Goal: Task Accomplishment & Management: Use online tool/utility

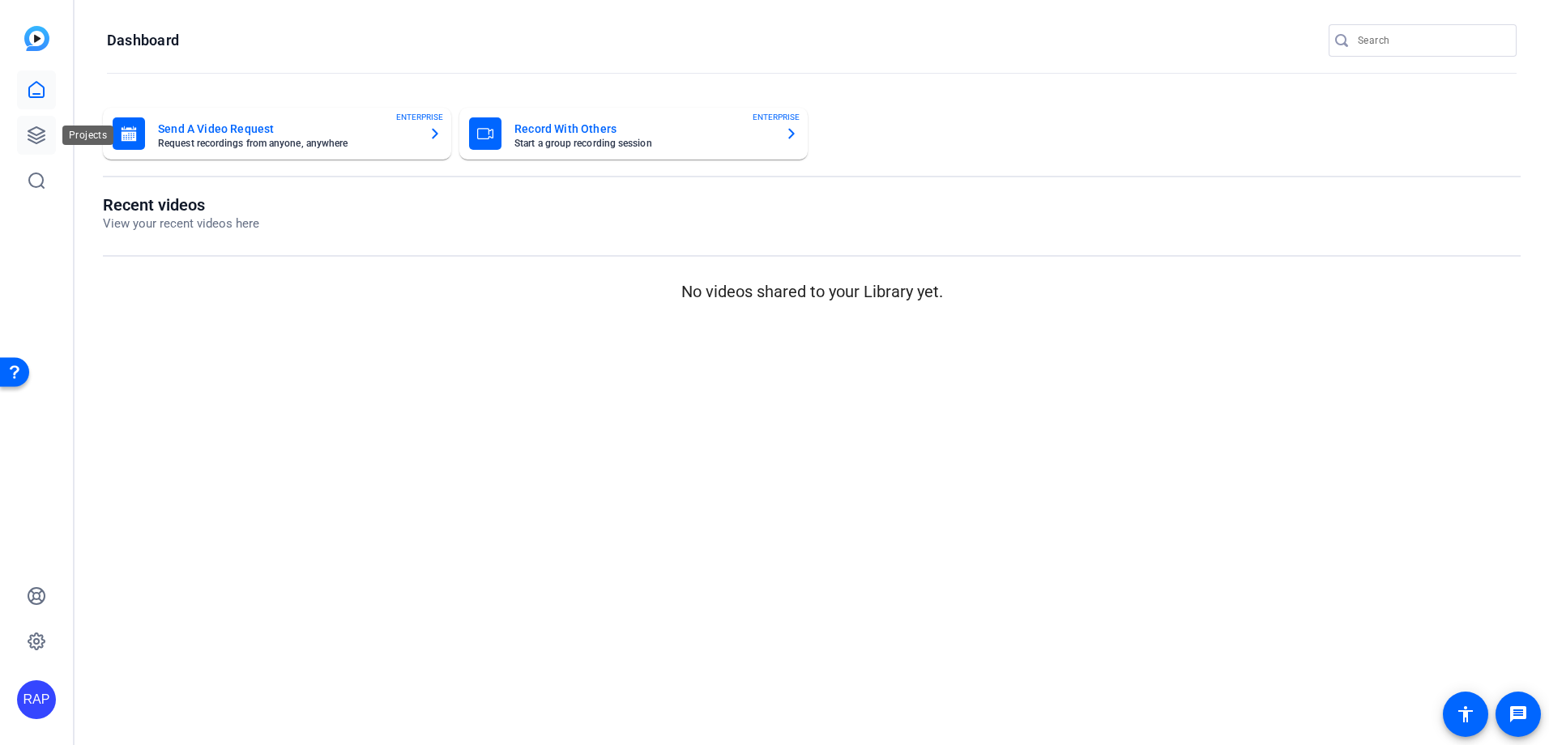
click at [37, 149] on link at bounding box center [36, 135] width 39 height 39
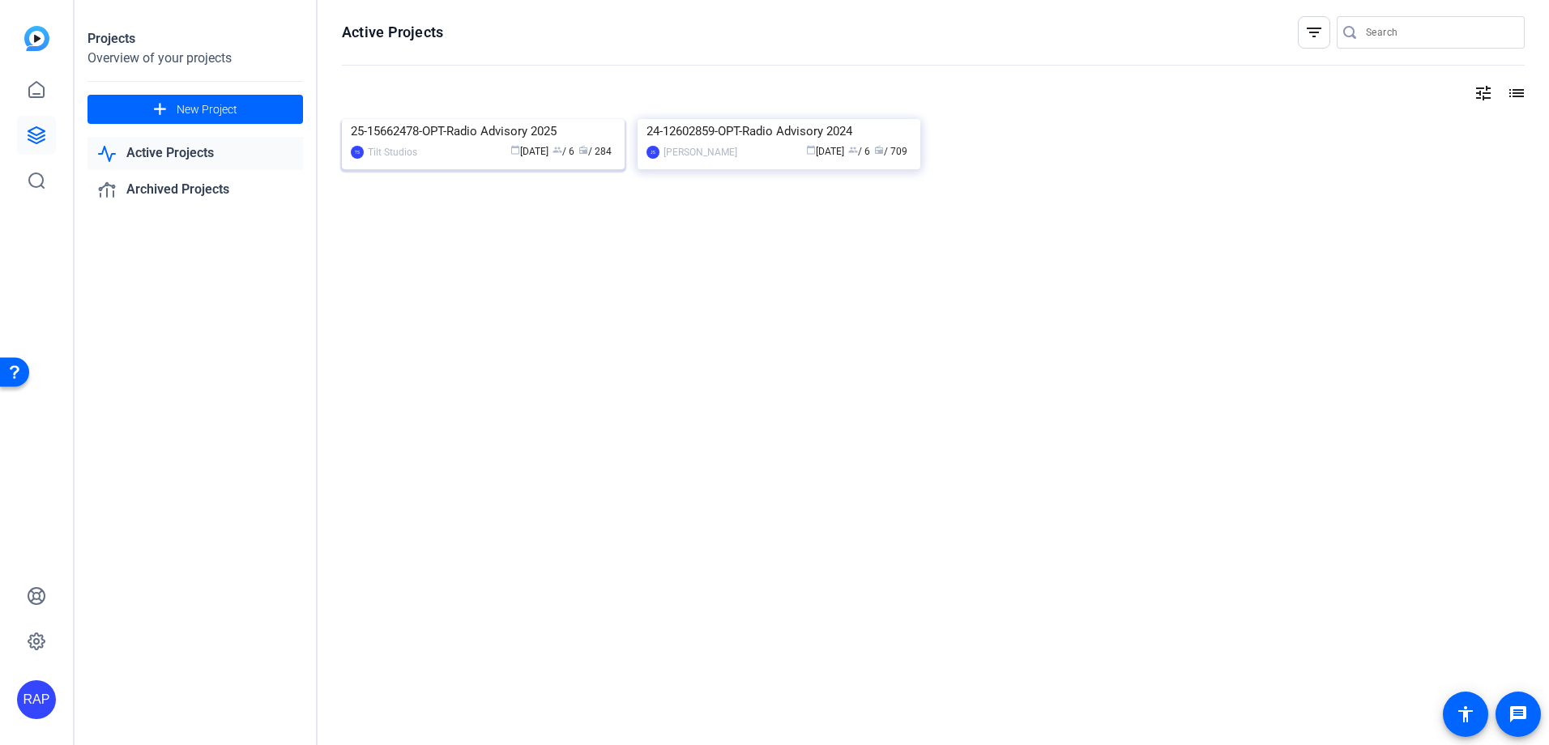
click at [448, 143] on div "25-15662478-OPT-Radio Advisory 2025" at bounding box center [483, 131] width 265 height 24
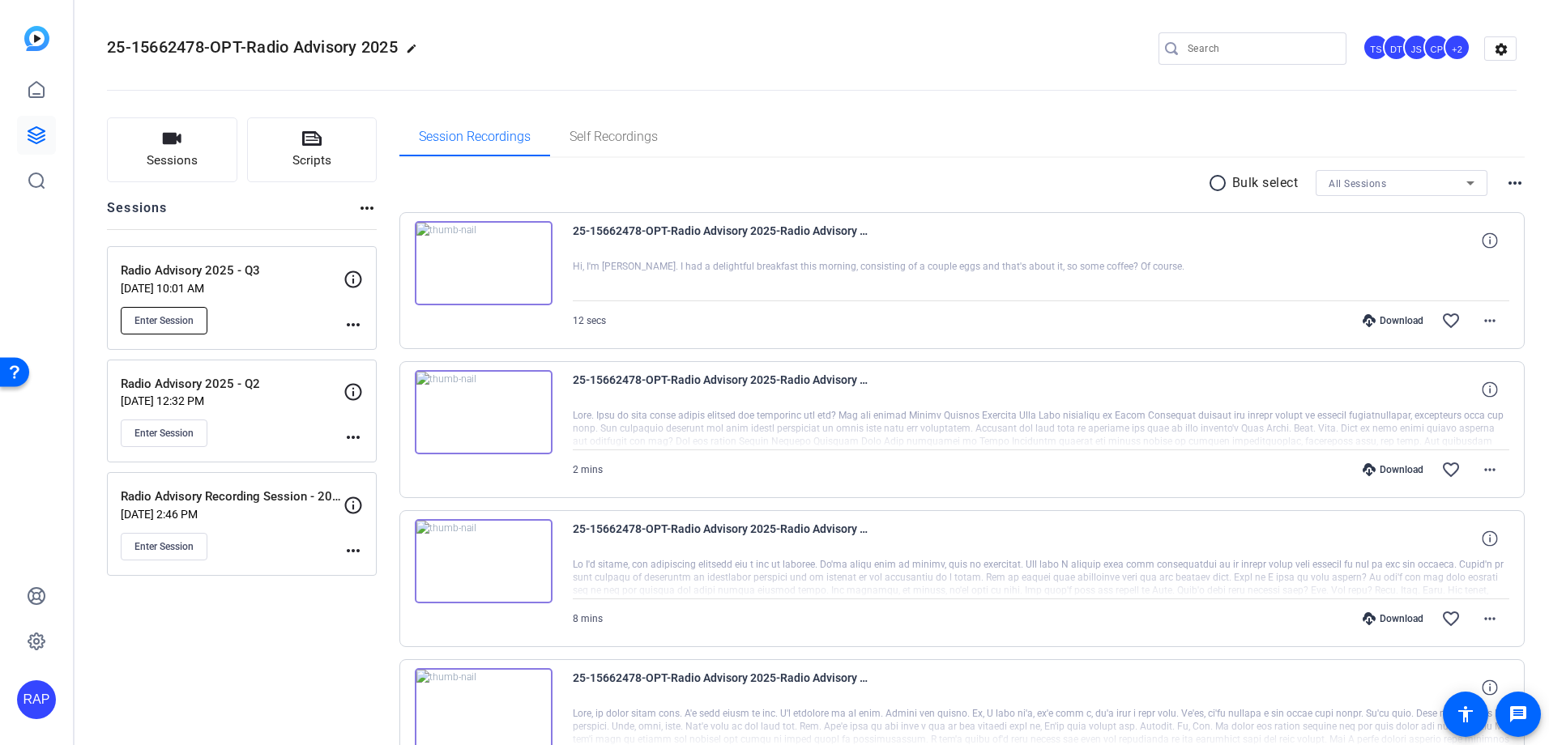
click at [172, 328] on button "Enter Session" at bounding box center [164, 321] width 87 height 28
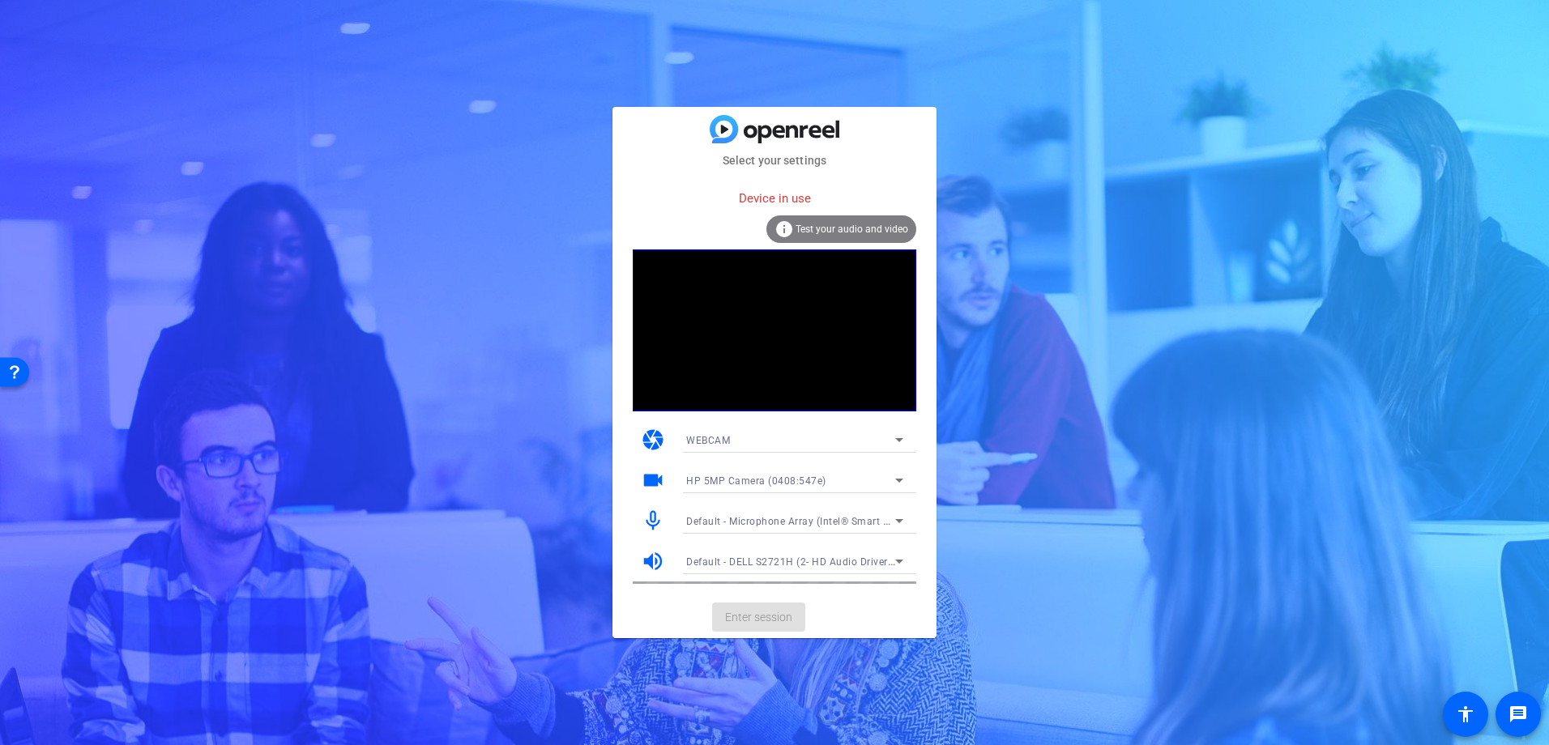
click at [1153, 456] on div "Select your settings Device in use info Test your audio and video camera WEBCAM…" at bounding box center [774, 372] width 1549 height 745
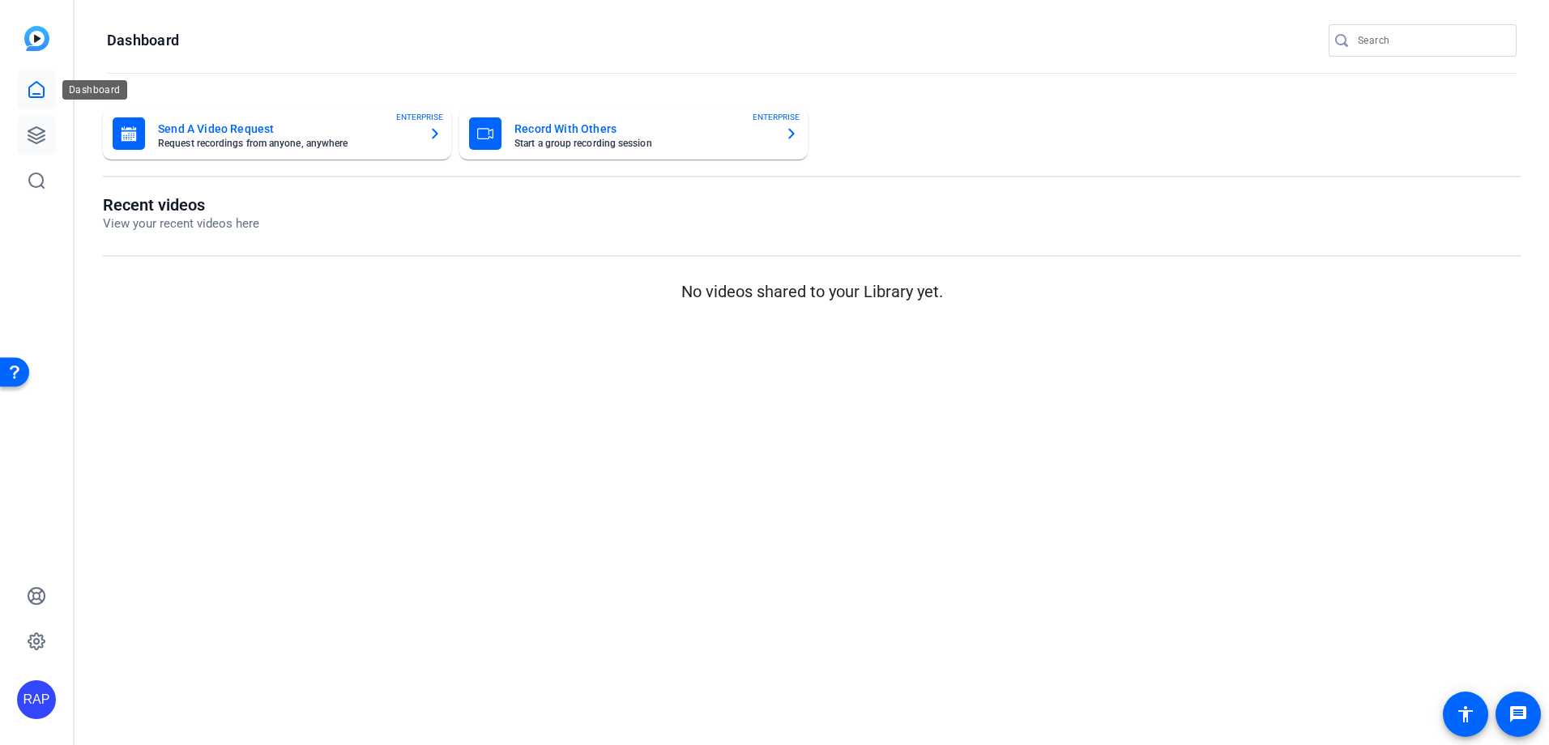
click at [45, 129] on icon at bounding box center [36, 135] width 19 height 19
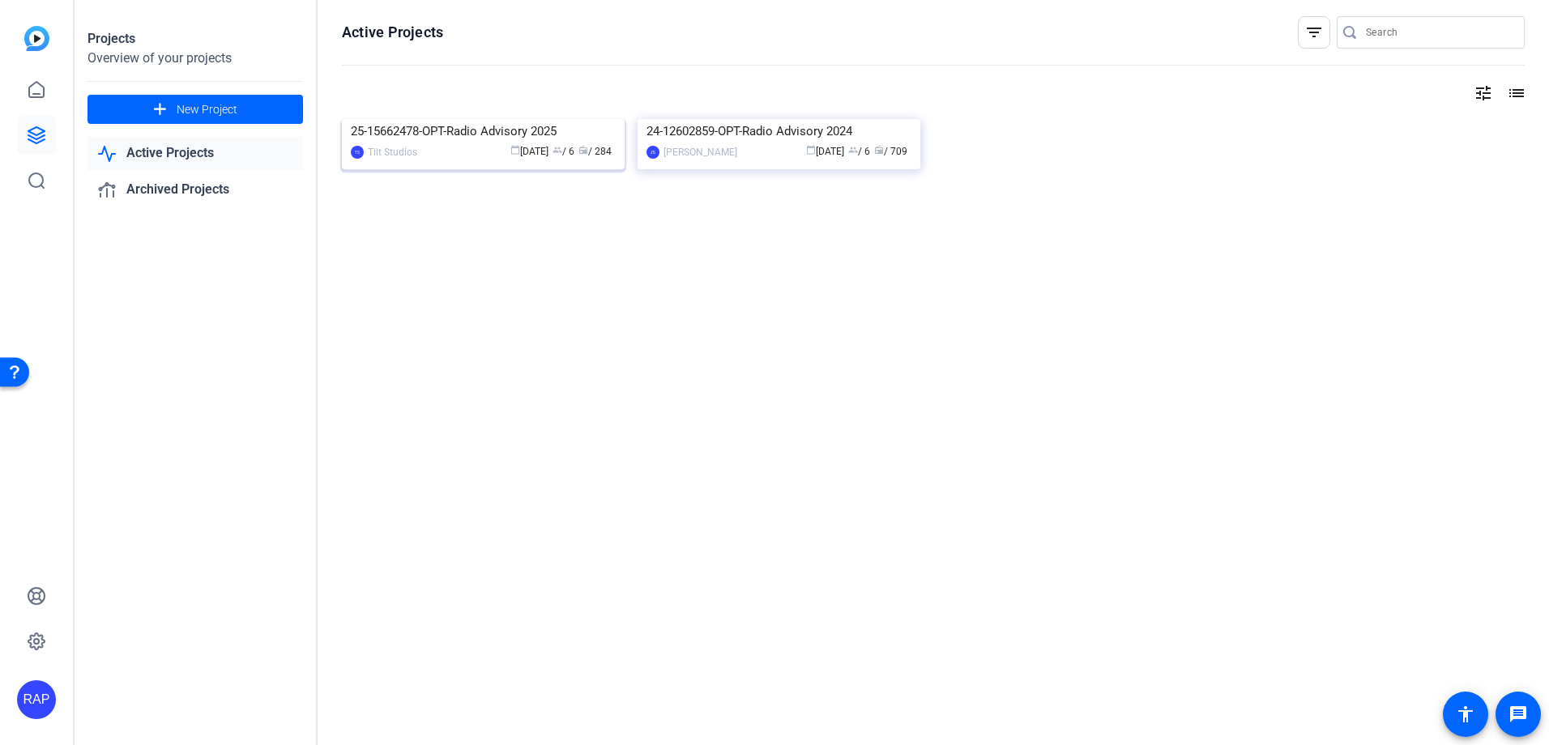
click at [472, 119] on img at bounding box center [483, 119] width 283 height 0
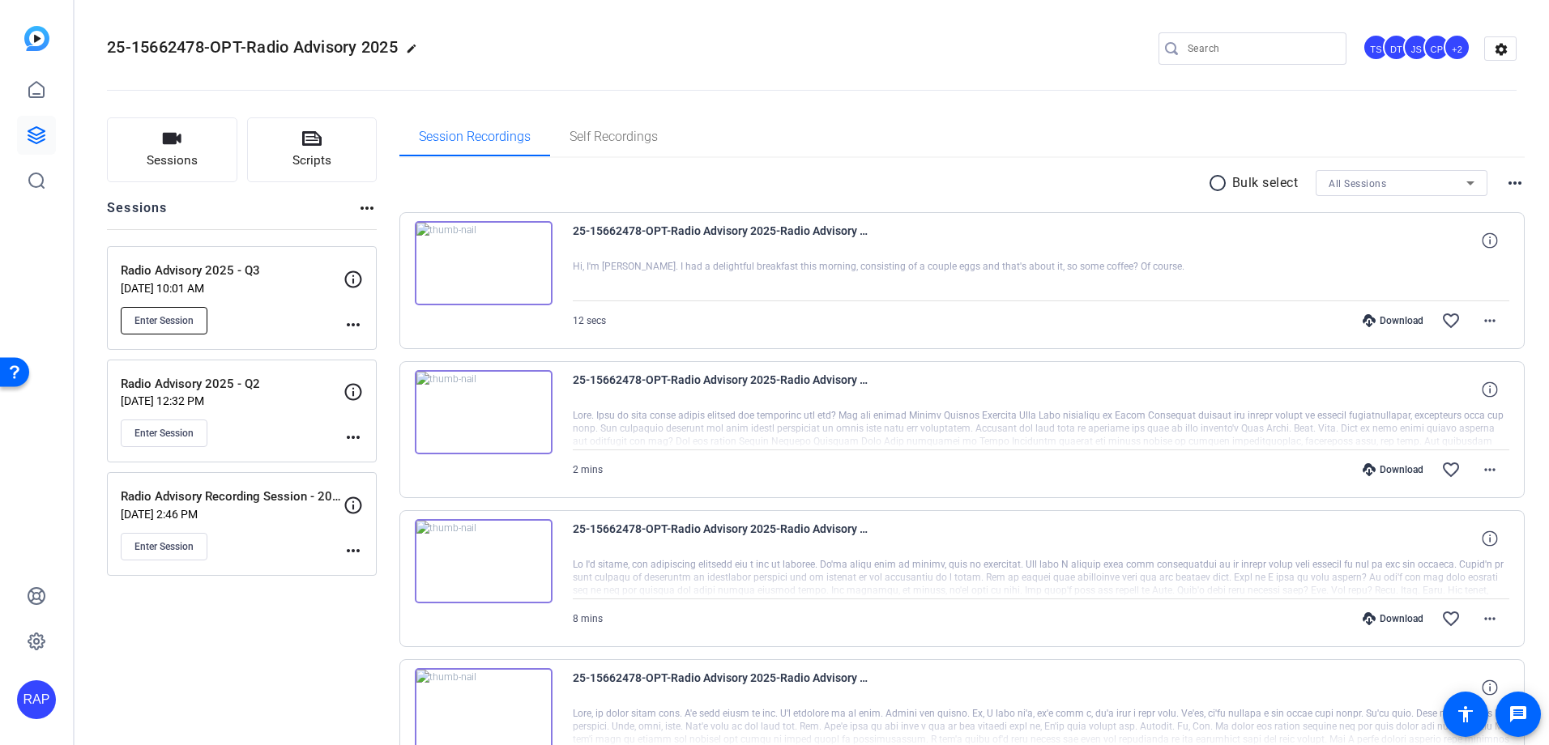
click at [164, 325] on span "Enter Session" at bounding box center [163, 320] width 59 height 13
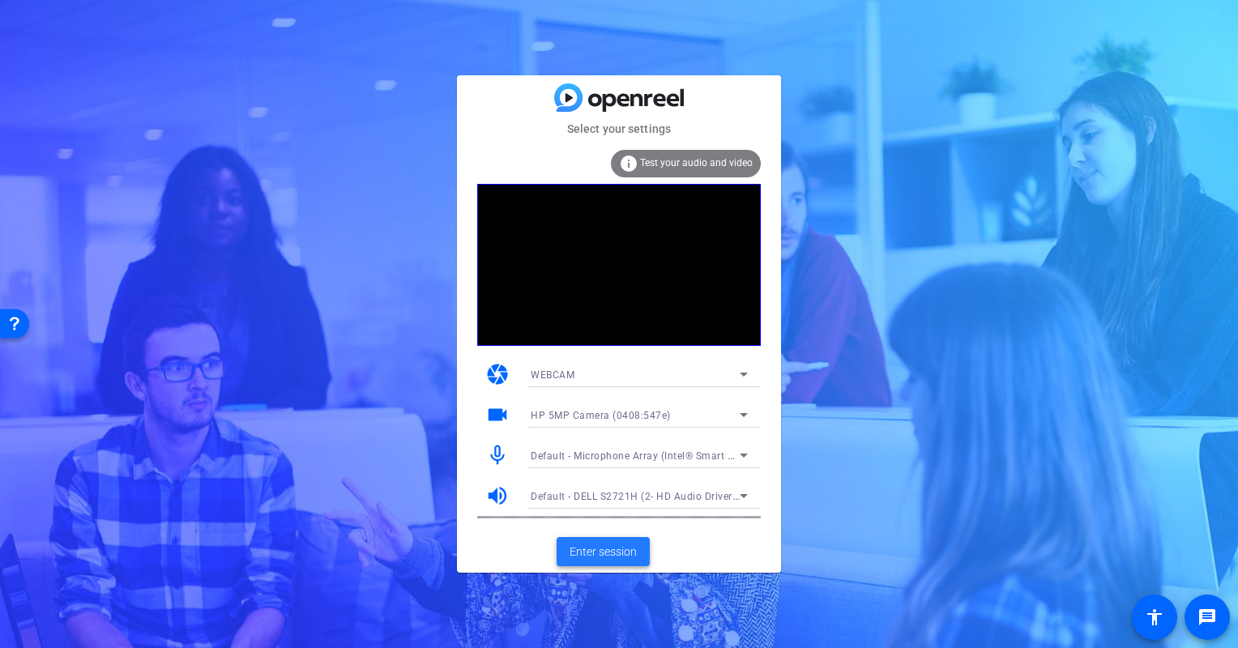
click at [587, 557] on span "Enter session" at bounding box center [603, 552] width 67 height 17
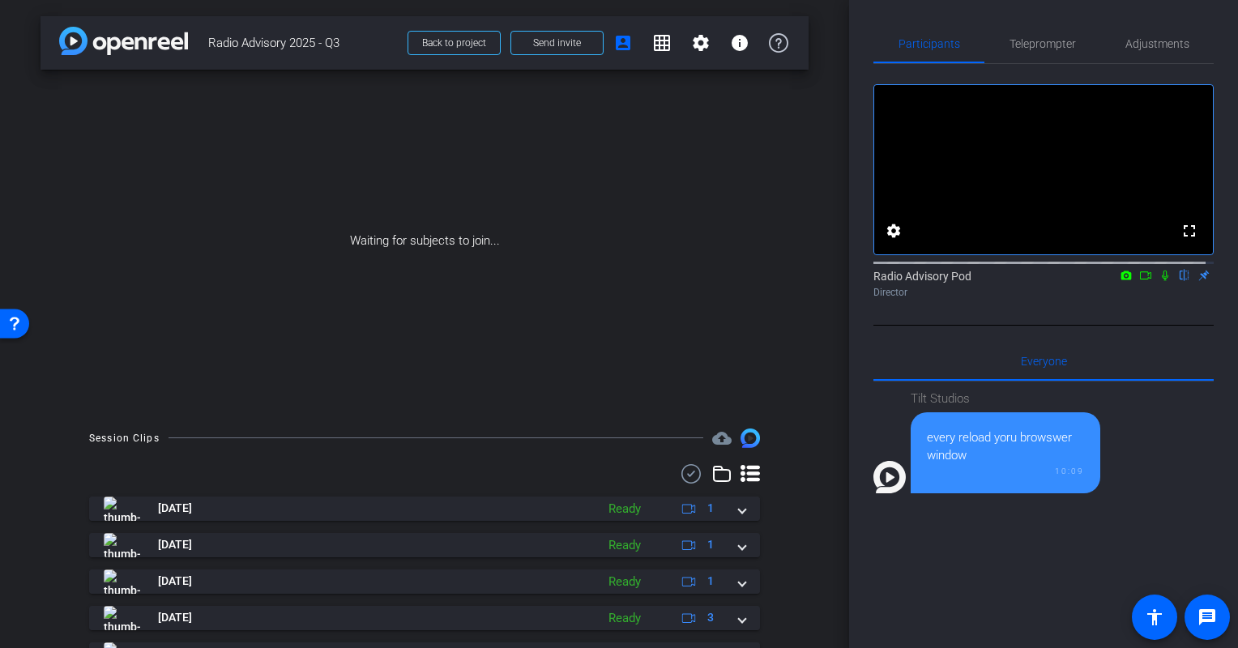
click at [1142, 281] on icon at bounding box center [1145, 275] width 13 height 11
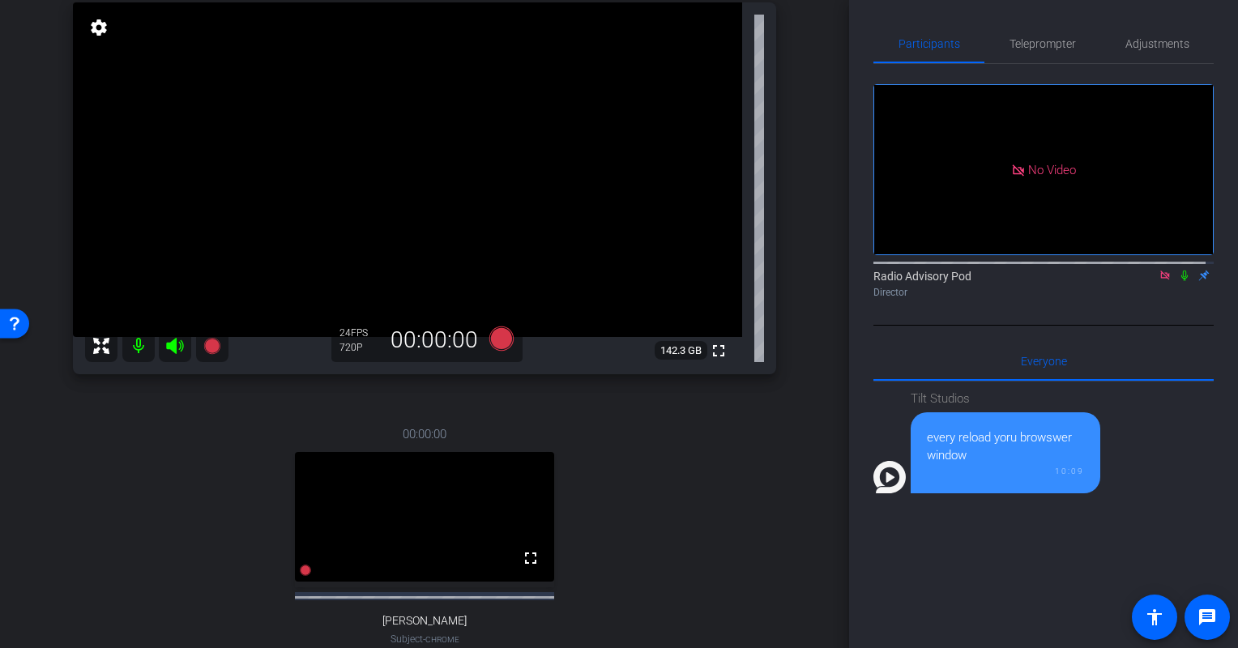
scroll to position [162, 0]
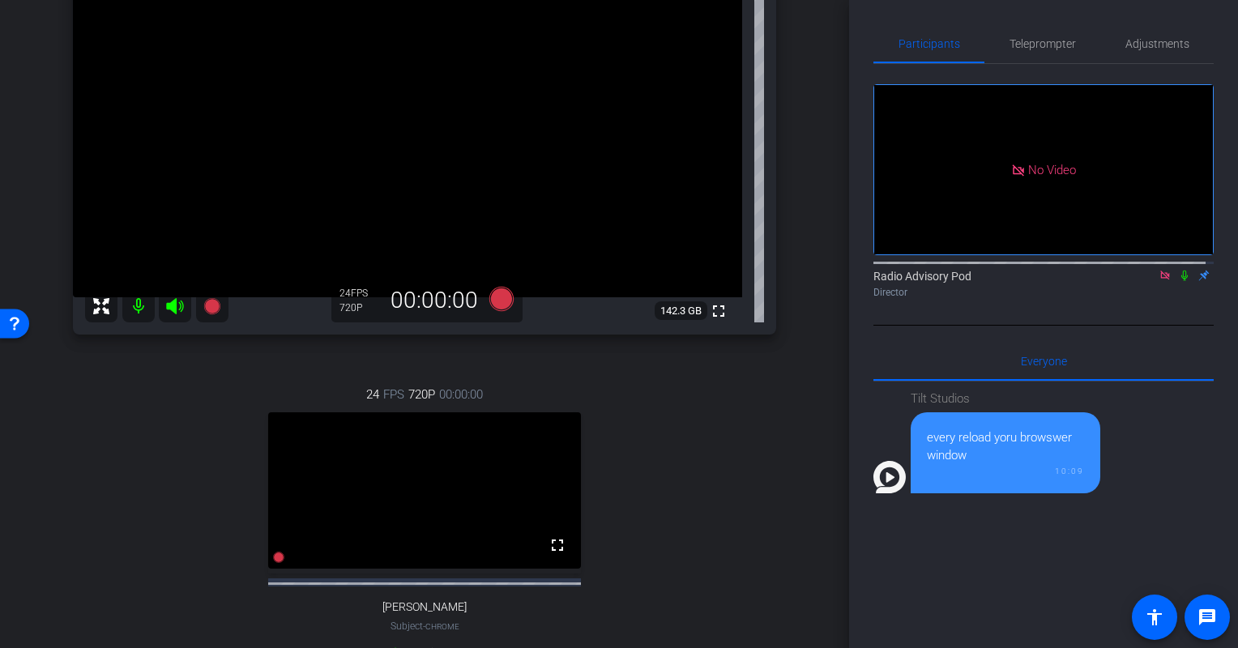
click at [1155, 283] on mat-icon at bounding box center [1164, 275] width 19 height 15
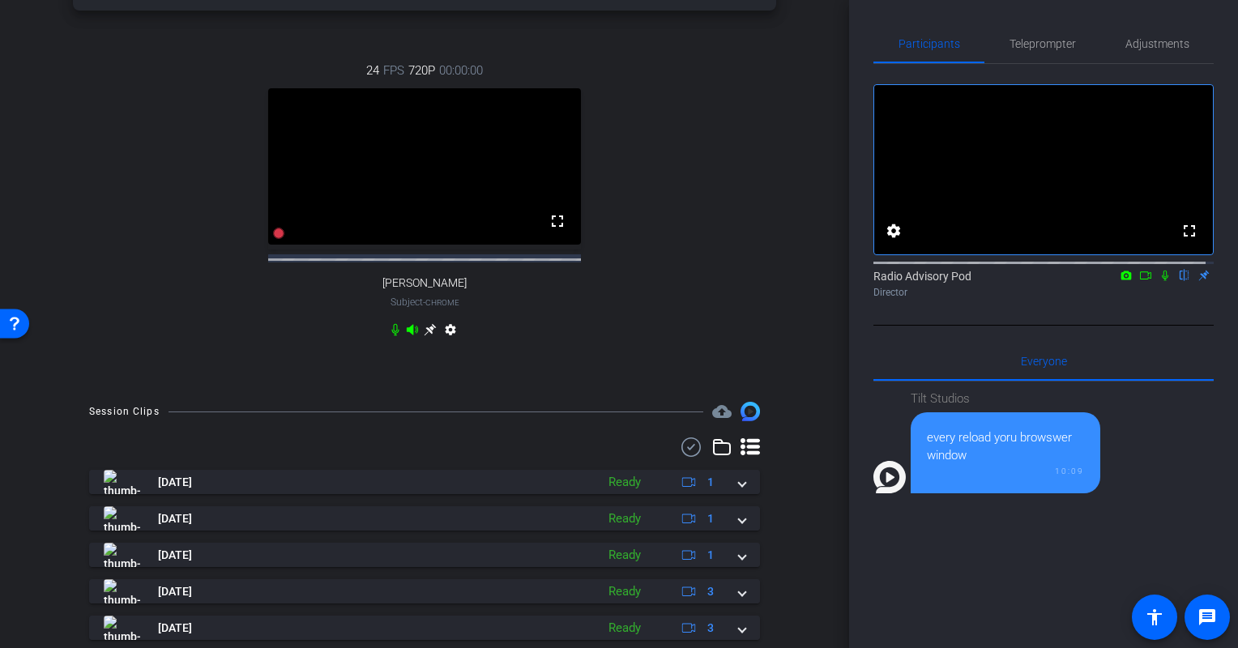
scroll to position [243, 0]
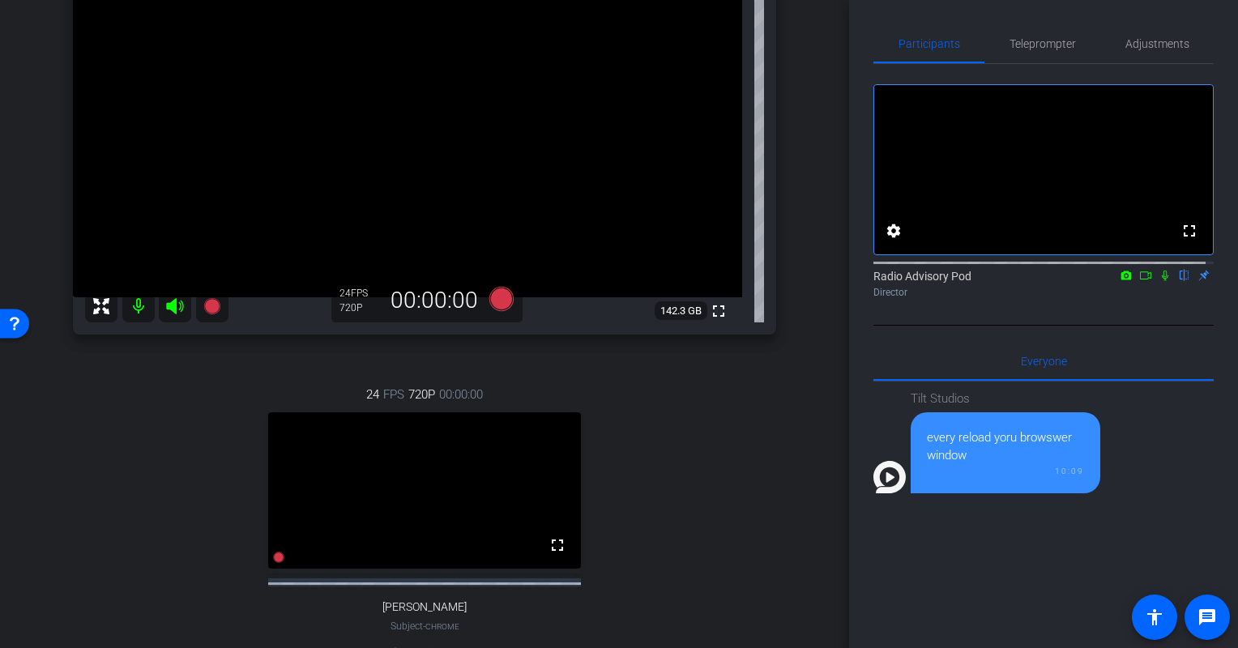
click at [190, 541] on div "24 FPS 720P 00:00:00 fullscreen [PERSON_NAME] Subject - Chrome settings" at bounding box center [424, 526] width 703 height 335
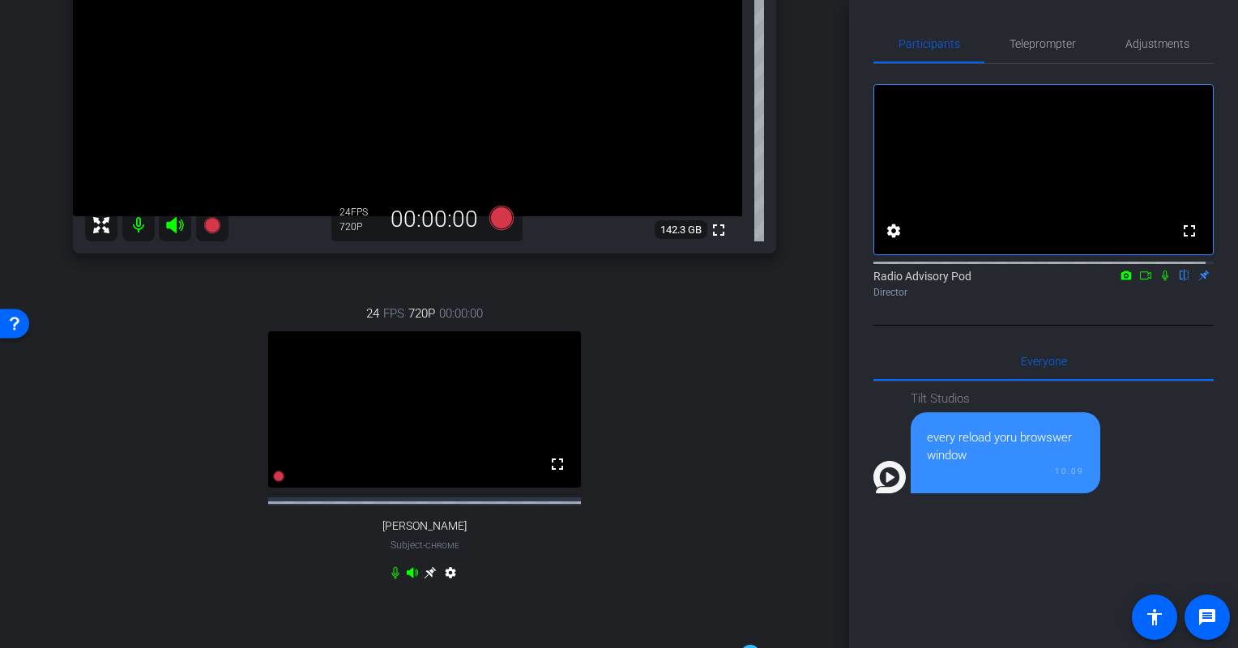
click at [152, 446] on div "24 FPS 720P 00:00:00 fullscreen [PERSON_NAME] Subject - Chrome settings" at bounding box center [424, 445] width 703 height 335
click at [84, 514] on div "24 FPS 720P 00:00:00 fullscreen [PERSON_NAME] Subject - Chrome settings" at bounding box center [424, 445] width 703 height 335
click at [126, 496] on div "24 FPS 720P 00:00:00 fullscreen [PERSON_NAME] Subject - Chrome settings" at bounding box center [424, 445] width 703 height 335
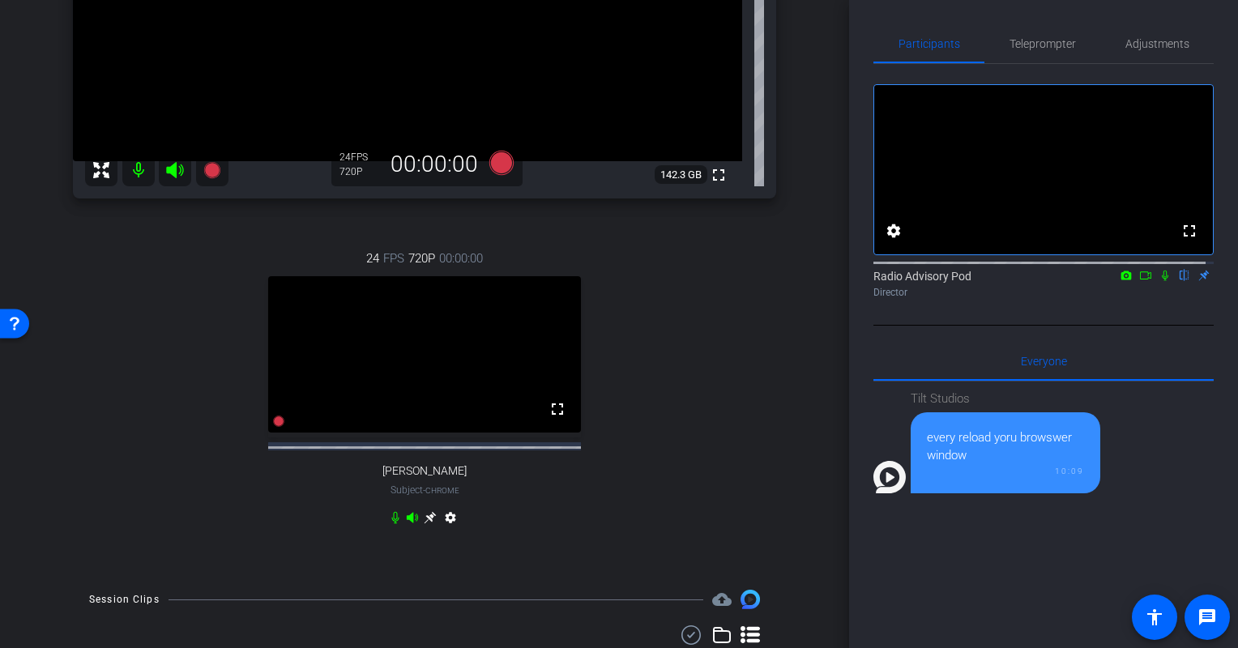
scroll to position [405, 0]
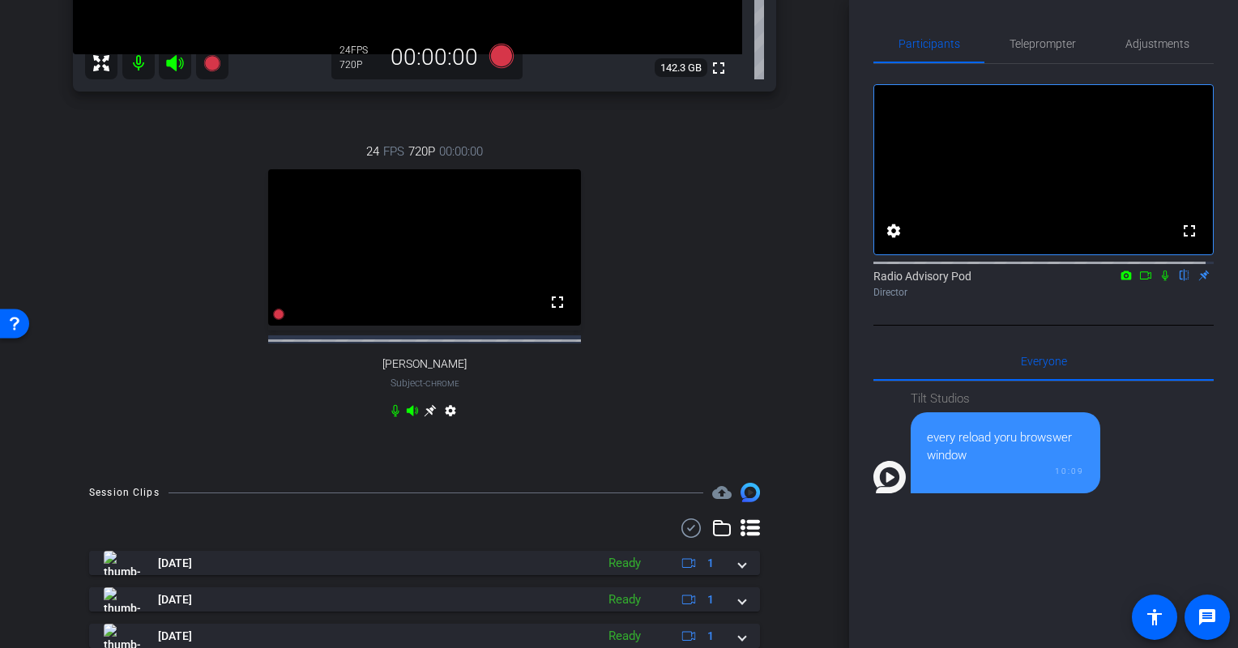
click at [95, 286] on div "24 FPS 720P 00:00:00 fullscreen [PERSON_NAME] Subject - Chrome settings" at bounding box center [424, 283] width 703 height 335
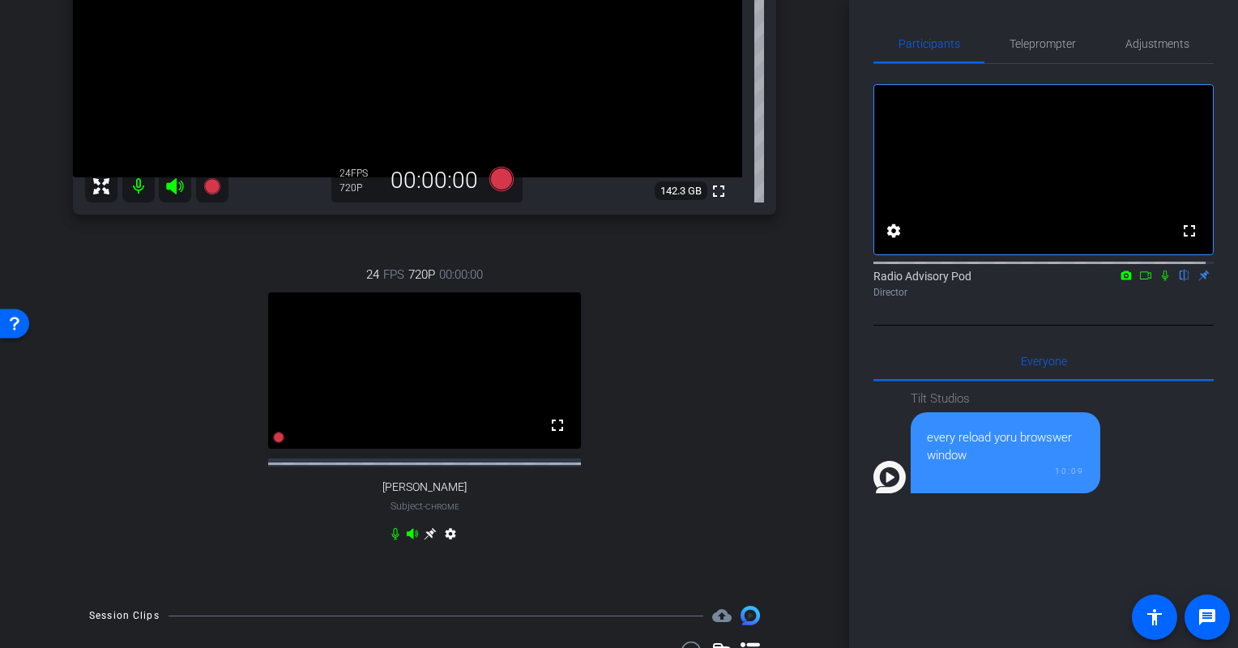
scroll to position [243, 0]
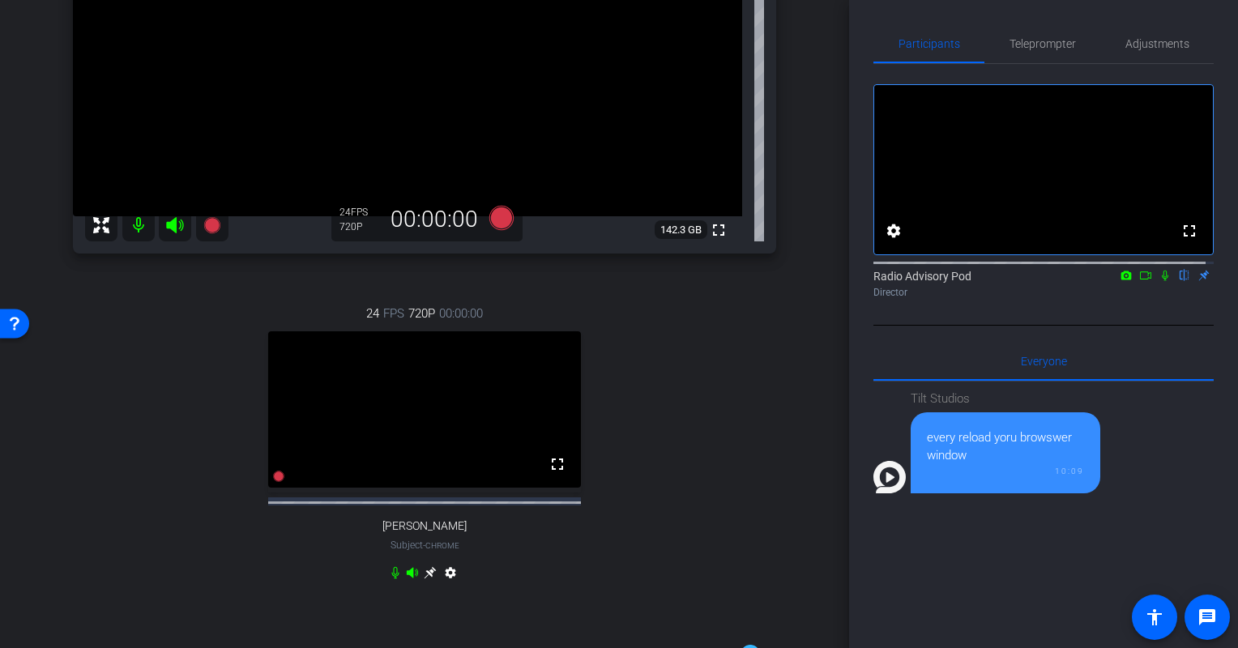
click at [154, 392] on div "24 FPS 720P 00:00:00 fullscreen [PERSON_NAME] Subject - Chrome settings" at bounding box center [424, 445] width 703 height 335
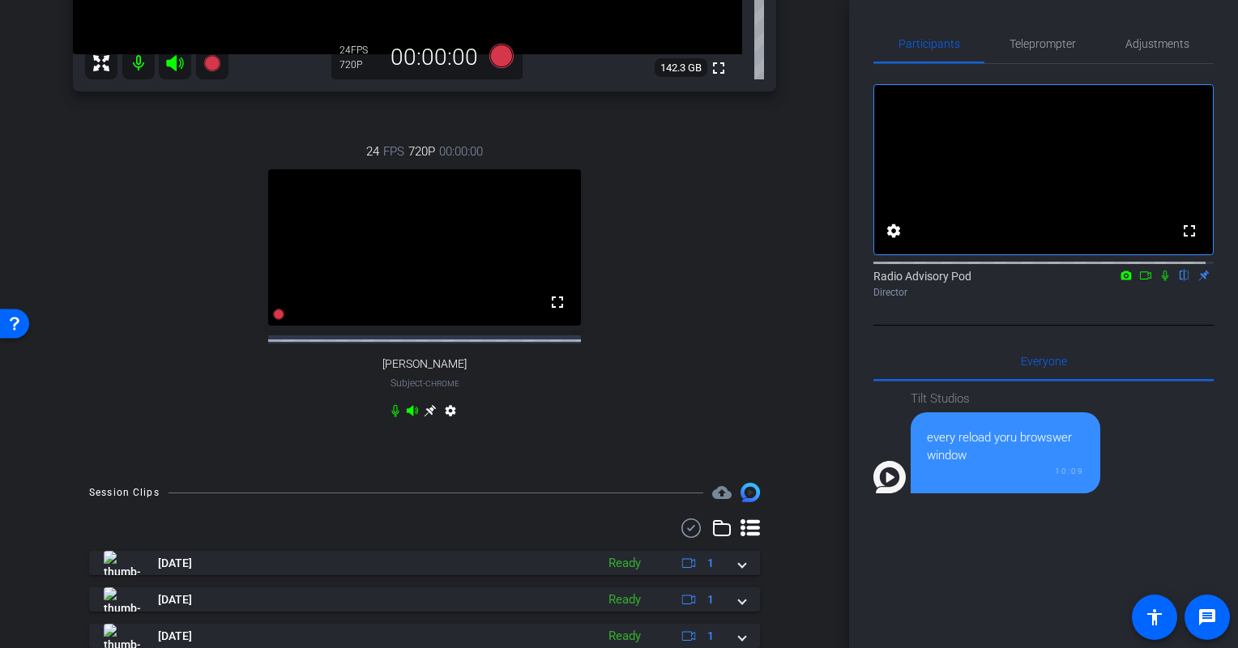
scroll to position [324, 0]
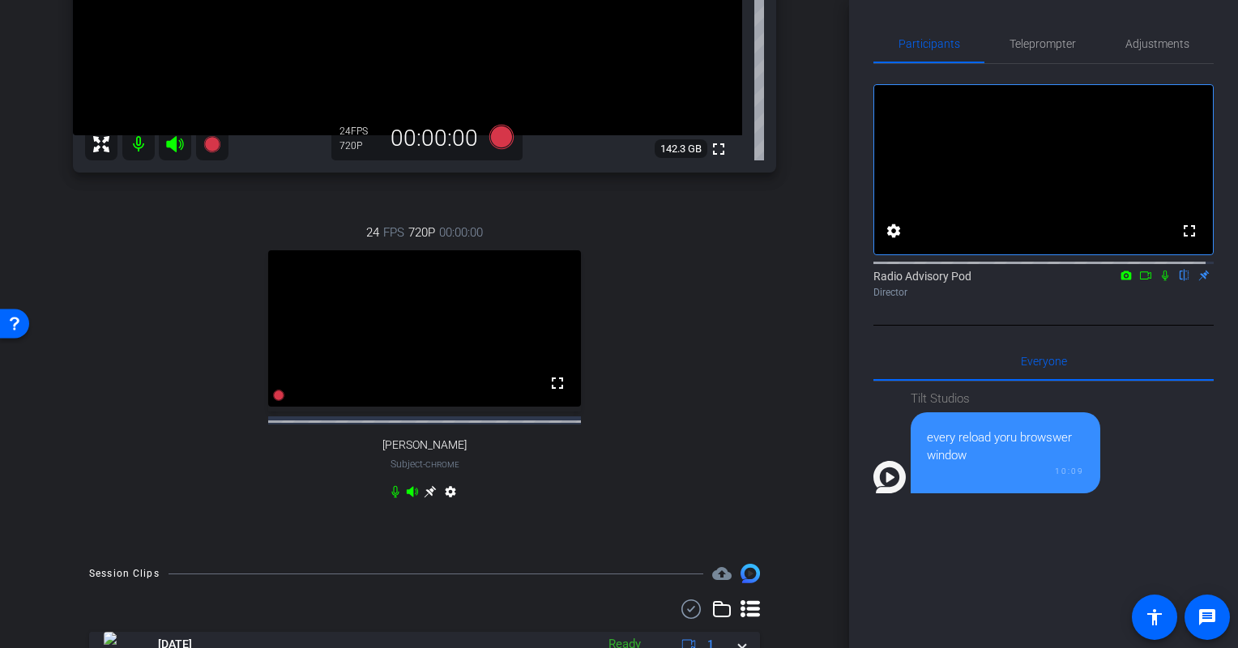
click at [172, 441] on div "24 FPS 720P 00:00:00 fullscreen [PERSON_NAME] Subject - Chrome settings" at bounding box center [424, 364] width 703 height 335
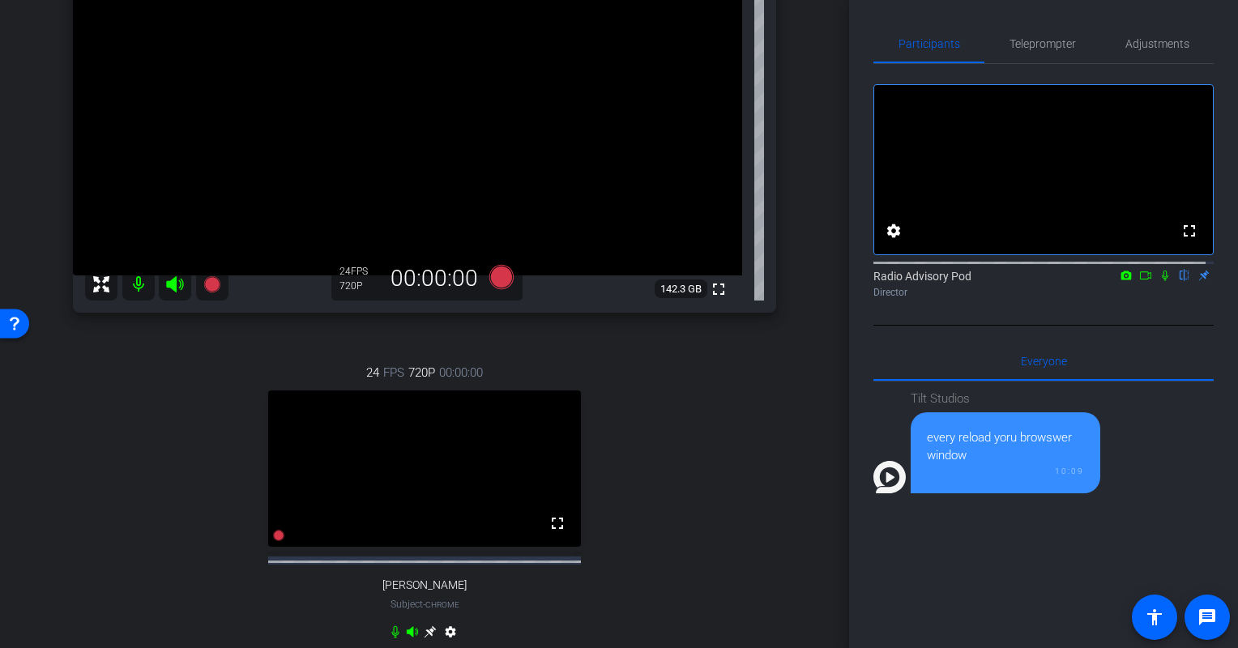
scroll to position [162, 0]
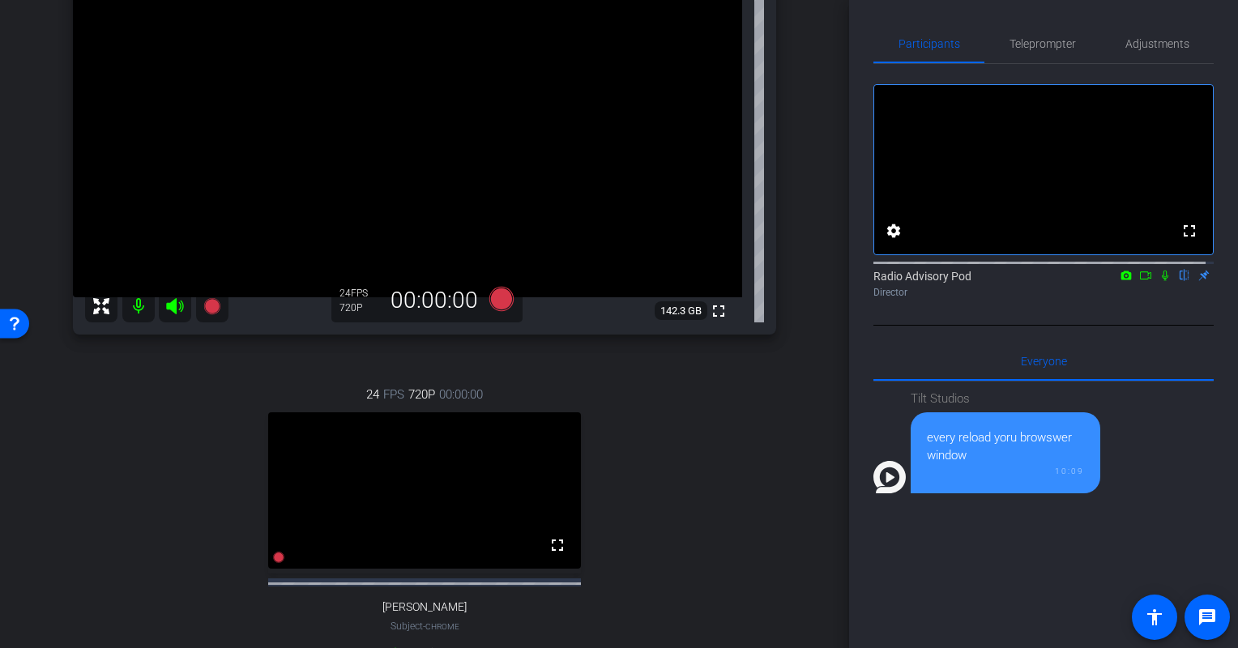
click at [159, 489] on div "24 FPS 720P 00:00:00 fullscreen [PERSON_NAME] Subject - Chrome settings" at bounding box center [424, 526] width 703 height 335
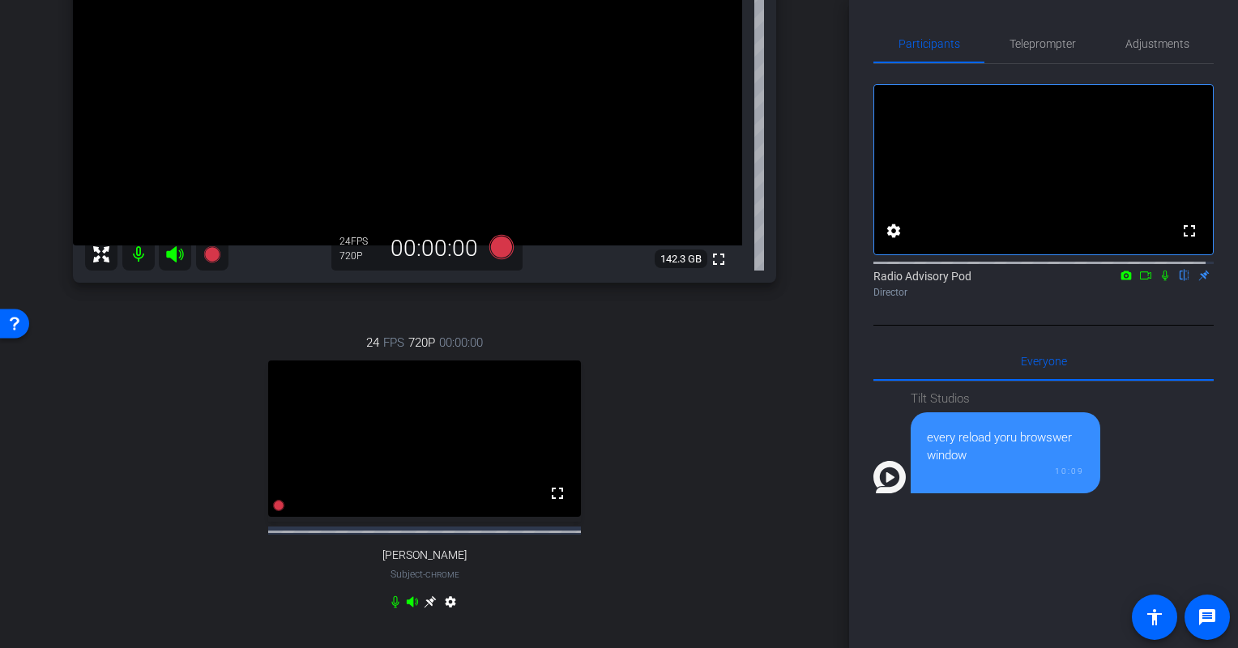
scroll to position [243, 0]
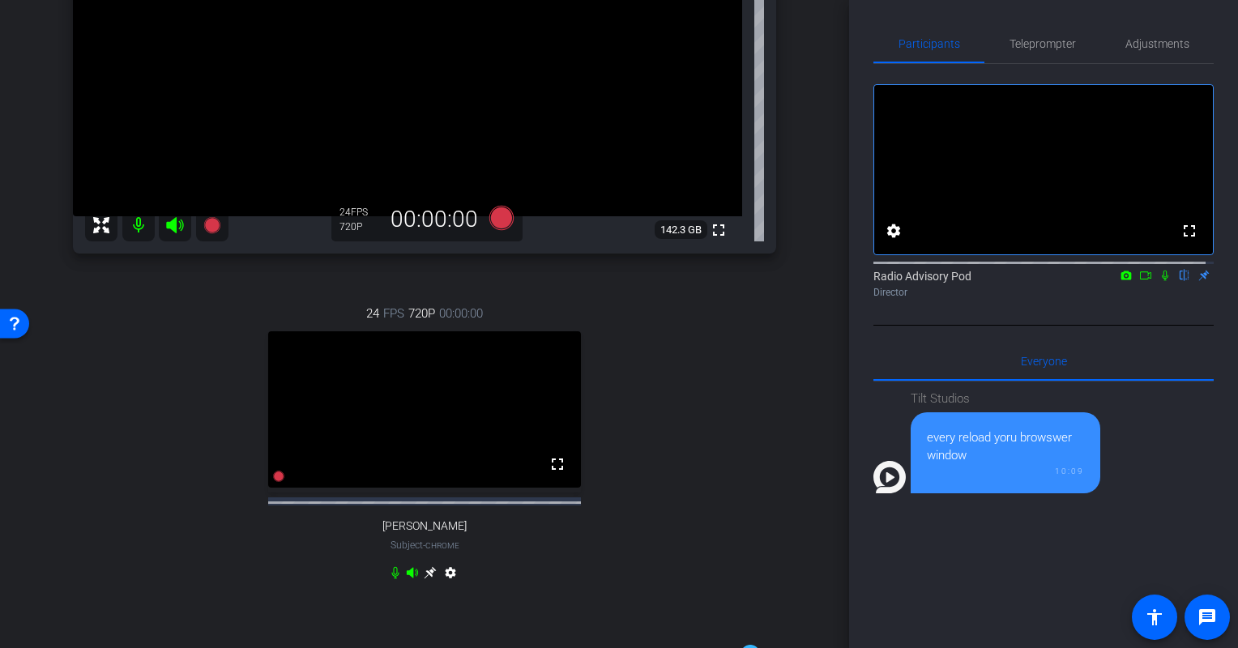
click at [162, 504] on div "24 FPS 720P 00:00:00 fullscreen [PERSON_NAME] Subject - Chrome settings" at bounding box center [424, 445] width 703 height 335
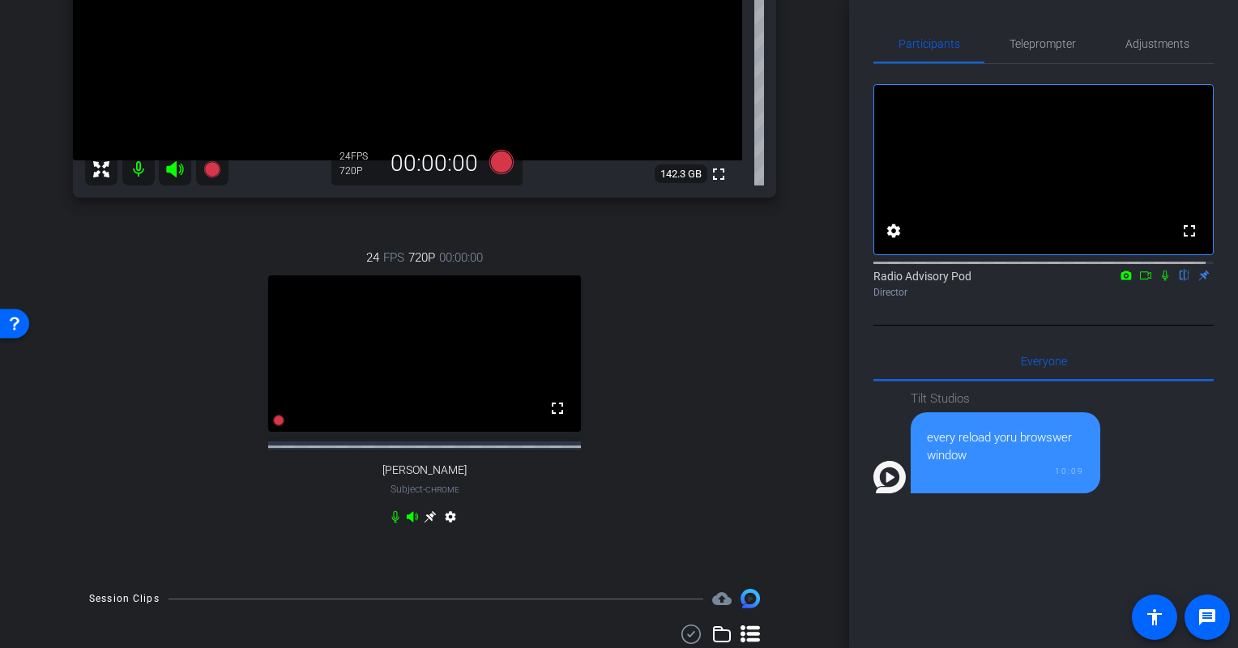
scroll to position [324, 0]
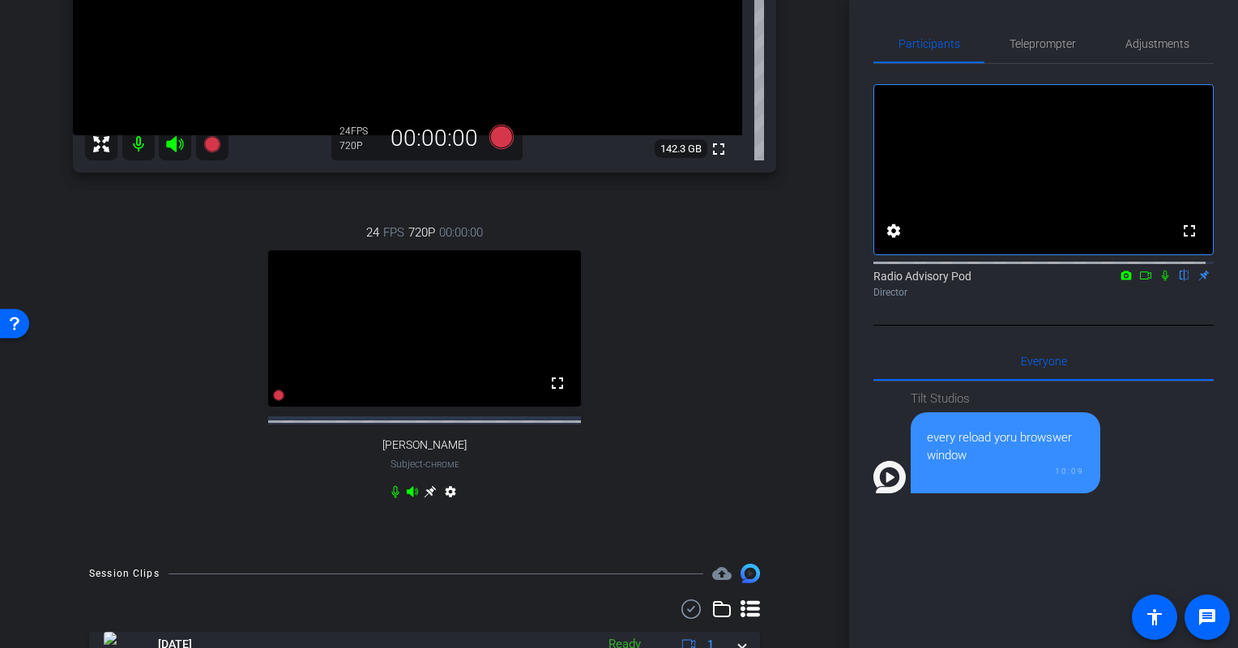
click at [133, 483] on div "24 FPS 720P 00:00:00 fullscreen [PERSON_NAME] Subject - Chrome settings" at bounding box center [424, 364] width 703 height 335
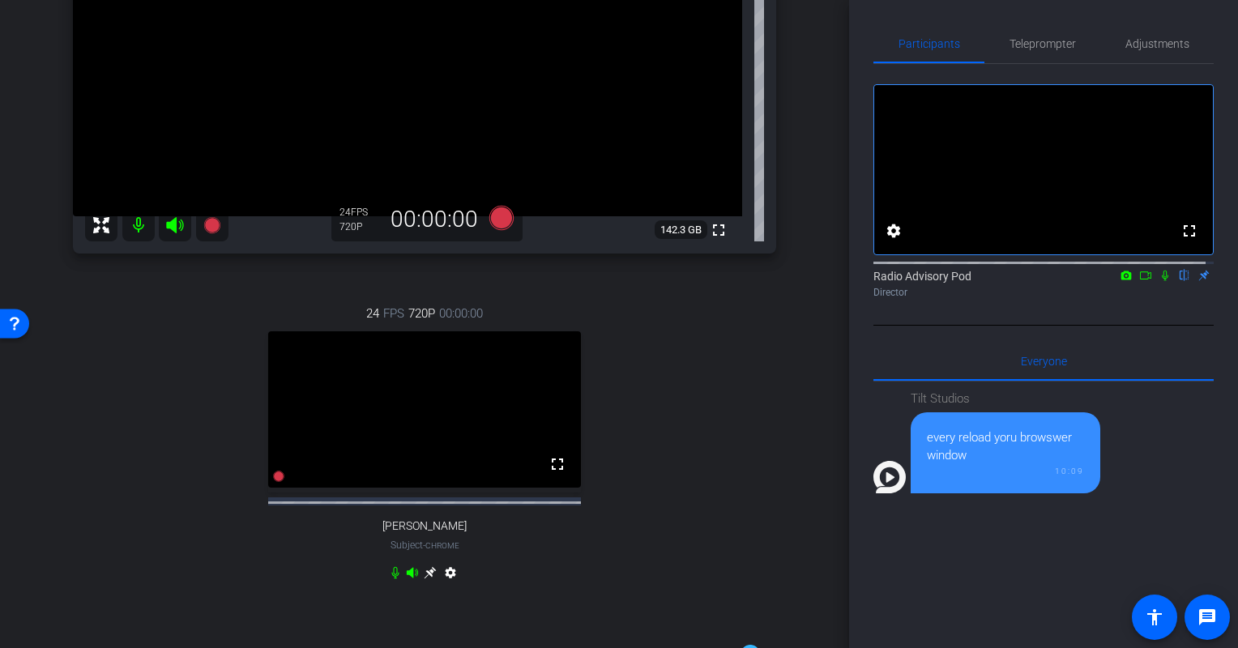
click at [124, 469] on div "24 FPS 720P 00:00:00 fullscreen [PERSON_NAME] Subject - Chrome settings" at bounding box center [424, 445] width 703 height 335
click at [133, 468] on div "24 FPS 720P 00:00:00 fullscreen [PERSON_NAME] Subject - Chrome settings" at bounding box center [424, 445] width 703 height 335
click at [169, 506] on div "24 FPS 720P 00:00:00 fullscreen [PERSON_NAME] Subject - Chrome settings" at bounding box center [424, 445] width 703 height 335
click at [186, 504] on div "24 FPS 720P 00:00:00 fullscreen [PERSON_NAME] Subject - Chrome settings" at bounding box center [424, 445] width 703 height 335
click at [211, 493] on div "24 FPS 720P 00:00:00 fullscreen [PERSON_NAME] Subject - Chrome settings" at bounding box center [424, 445] width 703 height 335
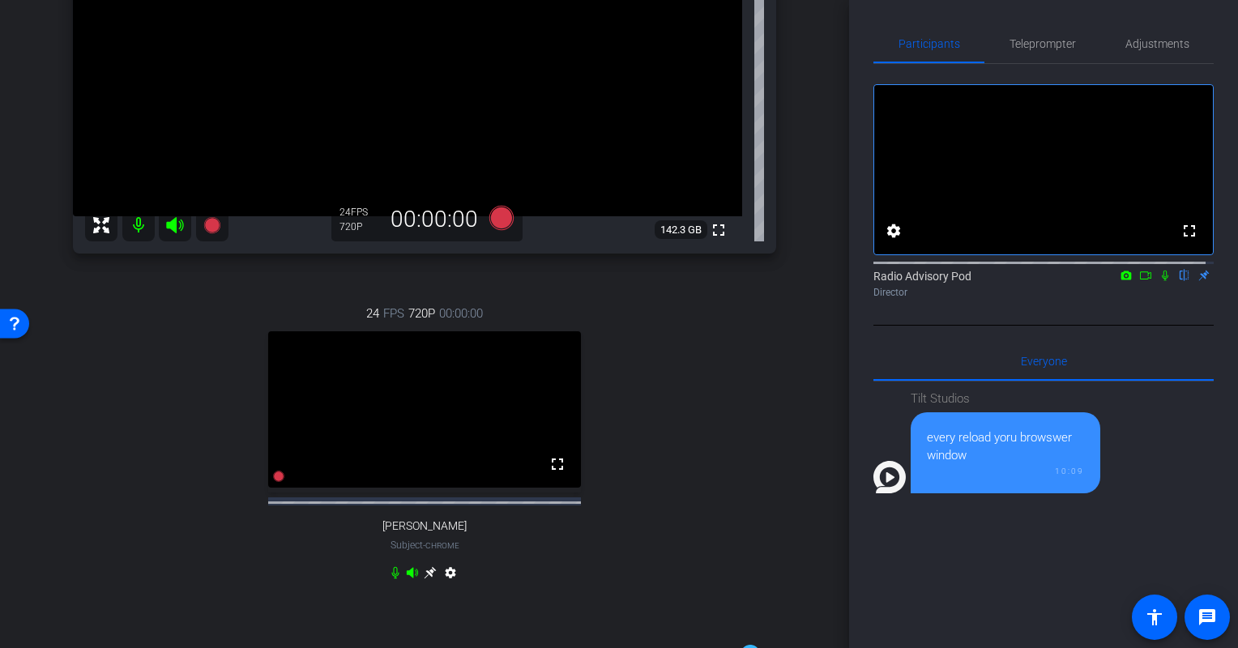
click at [113, 472] on div "24 FPS 720P 00:00:00 fullscreen [PERSON_NAME] Subject - Chrome settings" at bounding box center [424, 445] width 703 height 335
click at [84, 447] on div "24 FPS 720P 00:00:00 fullscreen [PERSON_NAME] Subject - Chrome settings" at bounding box center [424, 445] width 703 height 335
click at [107, 464] on div "24 FPS 720P 00:00:00 fullscreen [PERSON_NAME] Subject - Chrome settings" at bounding box center [424, 445] width 703 height 335
click at [99, 459] on div "24 FPS 720P 00:00:00 fullscreen [PERSON_NAME] Subject - Chrome settings" at bounding box center [424, 445] width 703 height 335
click at [273, 482] on icon at bounding box center [278, 476] width 11 height 11
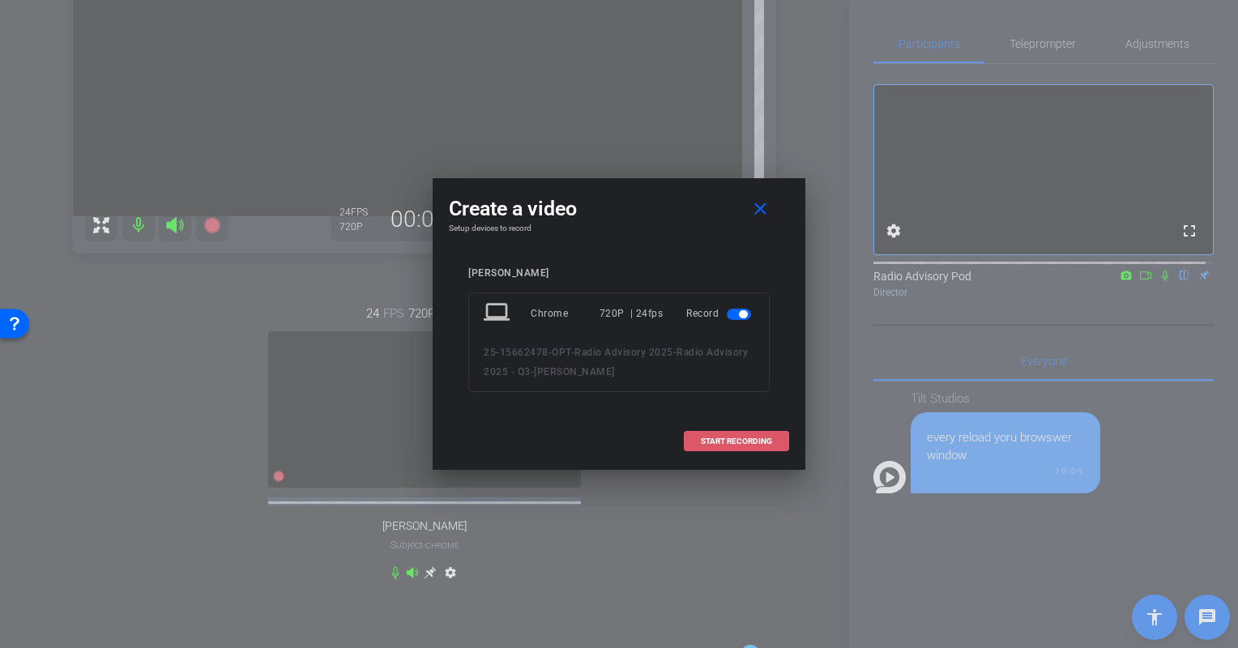
click at [758, 447] on span at bounding box center [737, 441] width 104 height 39
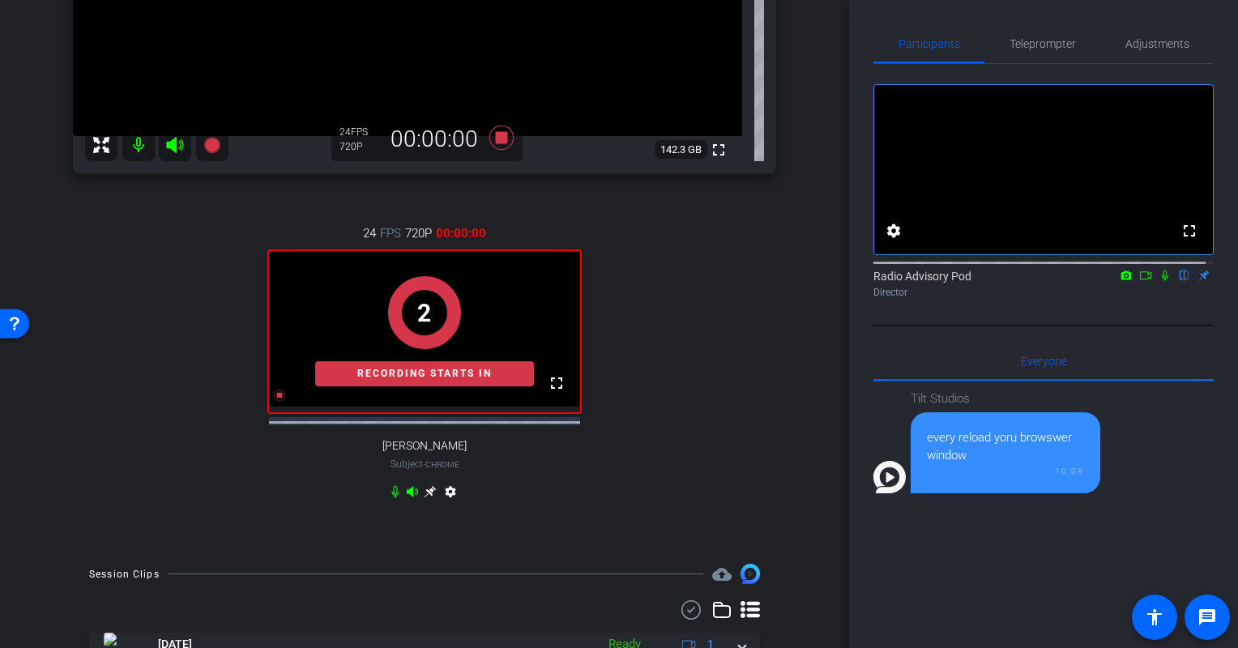
scroll to position [324, 0]
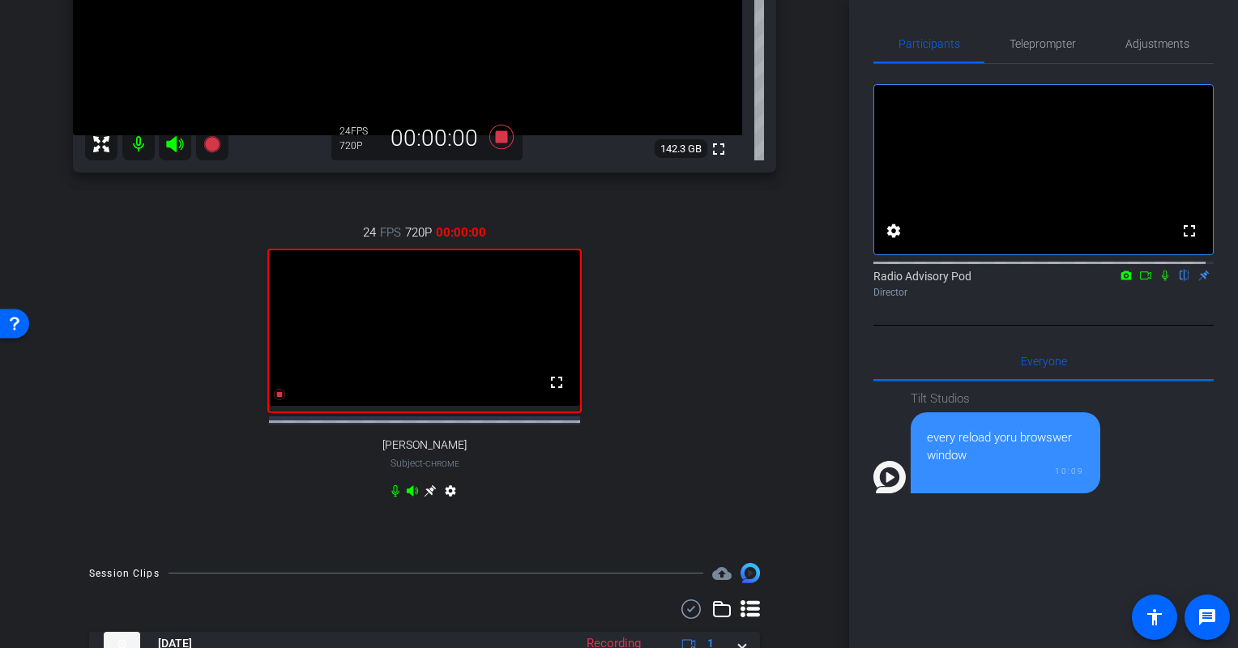
click at [1159, 281] on icon at bounding box center [1165, 275] width 13 height 11
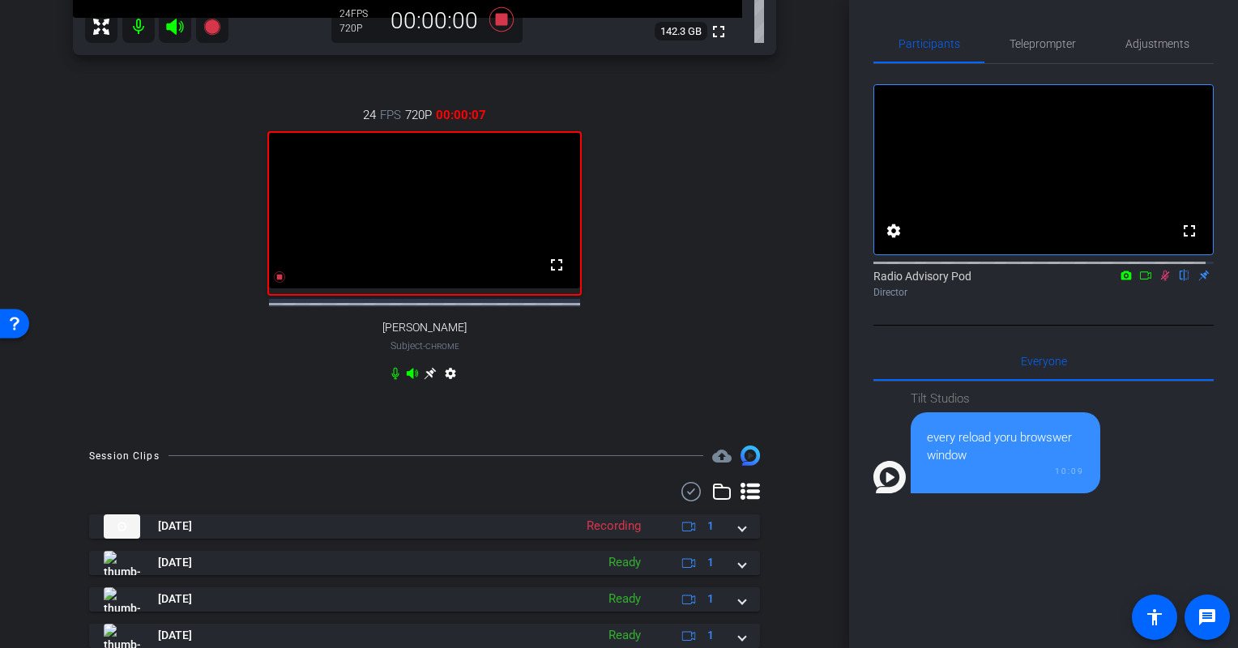
scroll to position [405, 0]
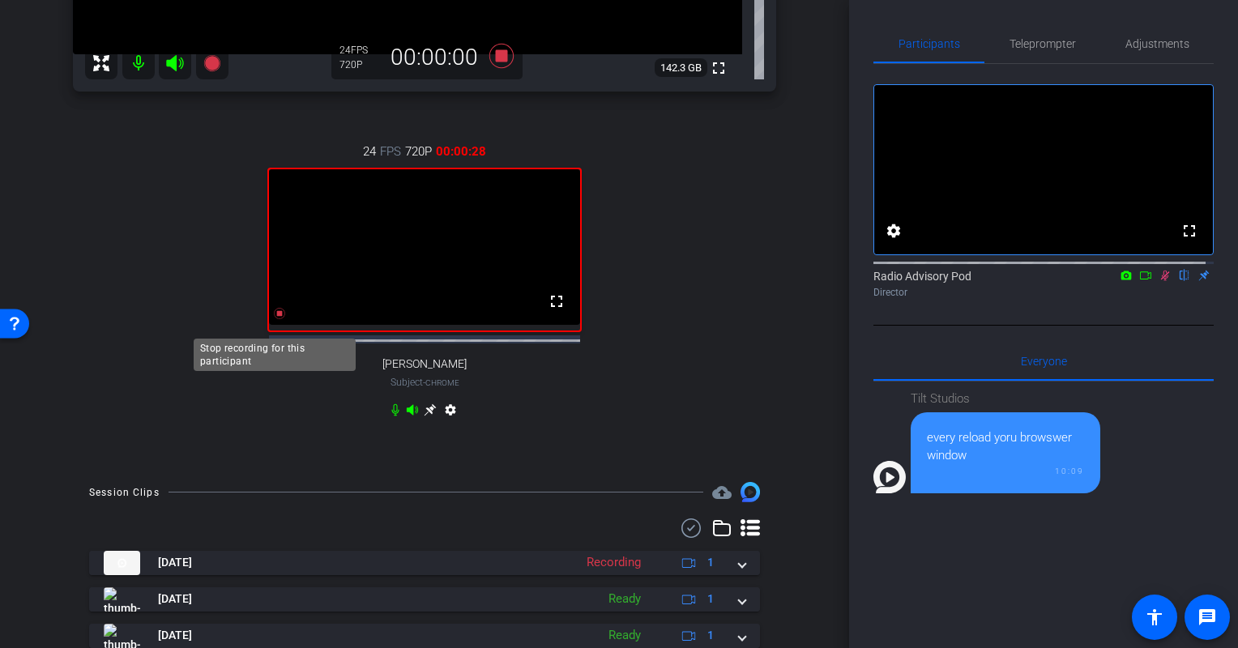
click at [274, 320] on icon at bounding box center [279, 314] width 11 height 11
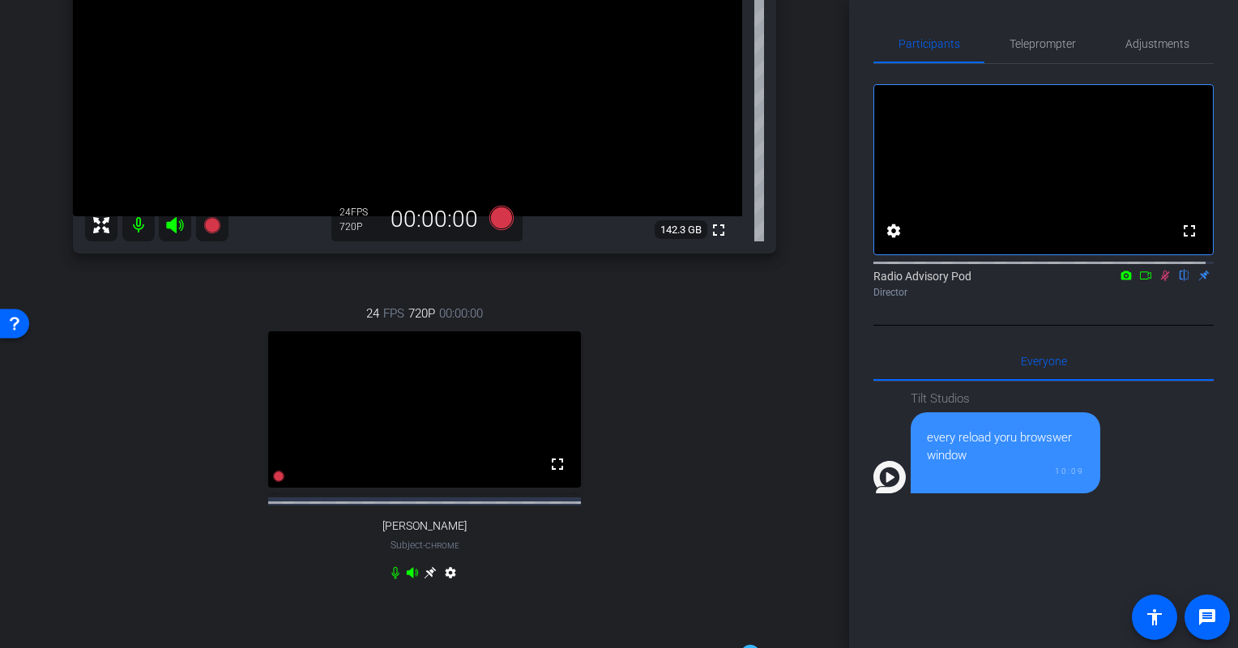
scroll to position [486, 0]
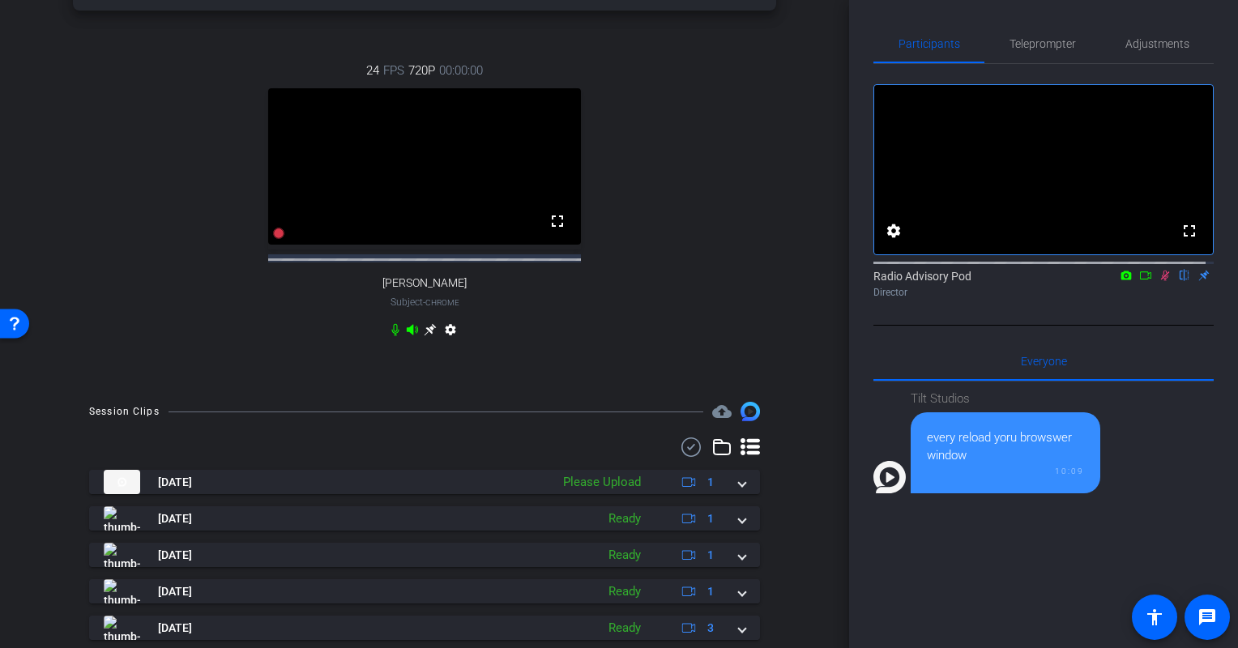
click at [1160, 283] on mat-icon at bounding box center [1164, 275] width 19 height 15
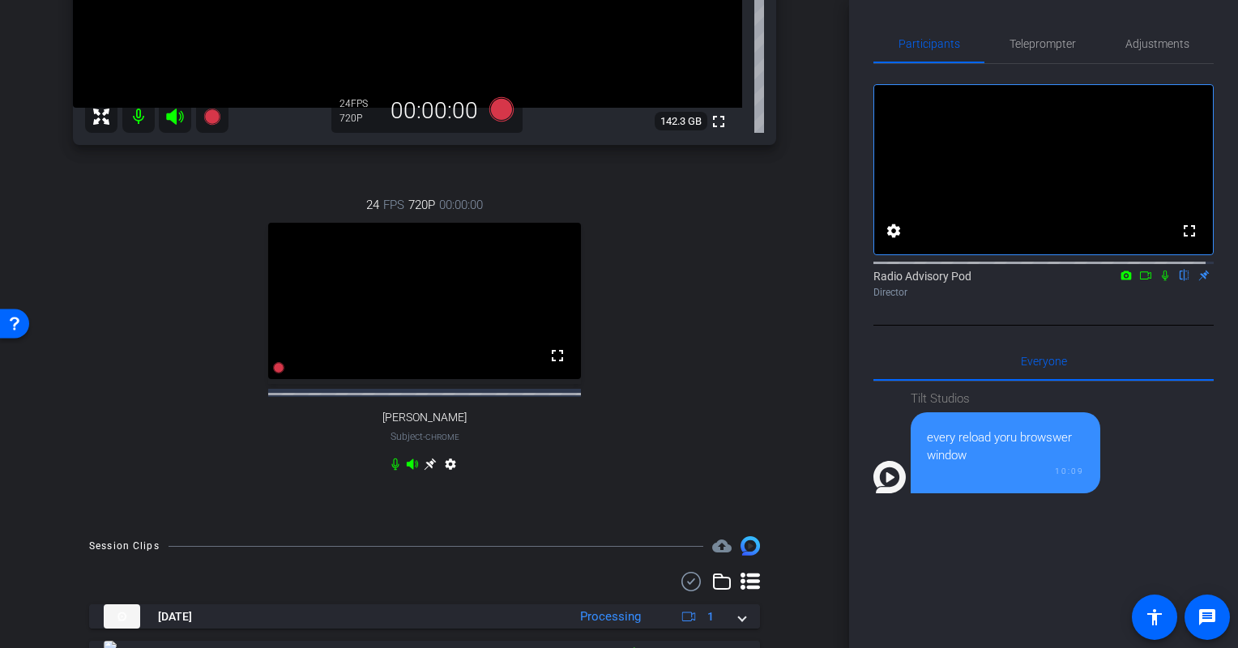
scroll to position [324, 0]
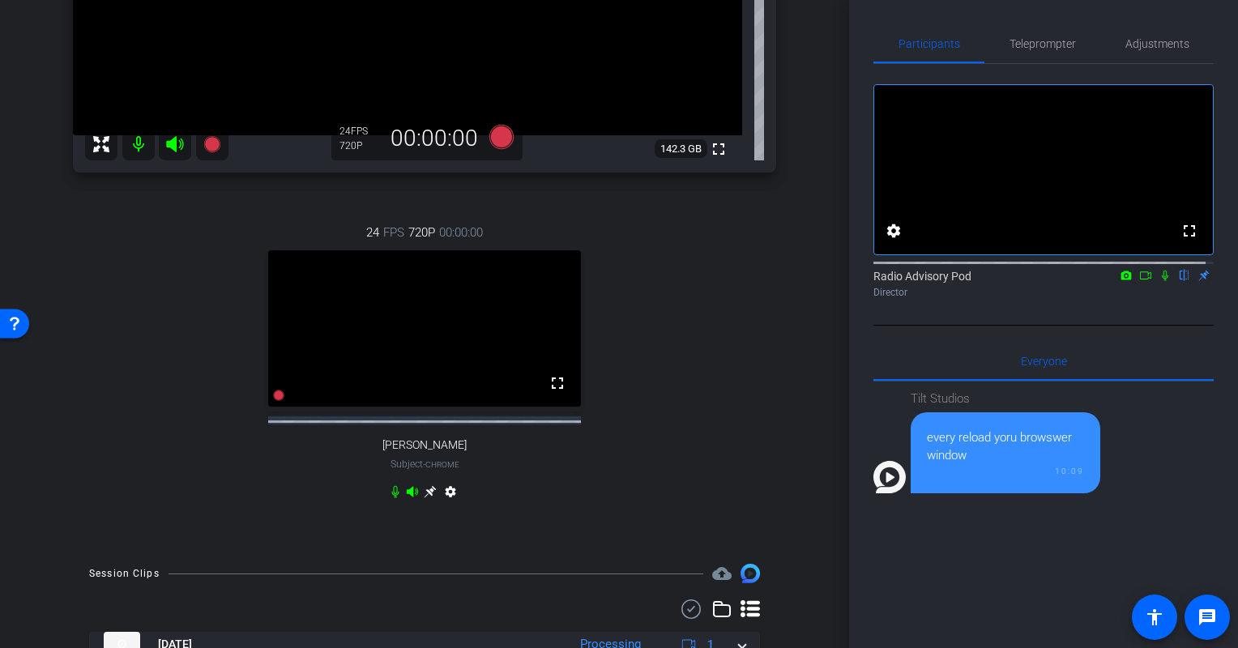
click at [108, 399] on div "24 FPS 720P 00:00:00 fullscreen [PERSON_NAME] Subject - Chrome settings" at bounding box center [424, 364] width 703 height 335
click at [1160, 281] on icon at bounding box center [1165, 275] width 13 height 11
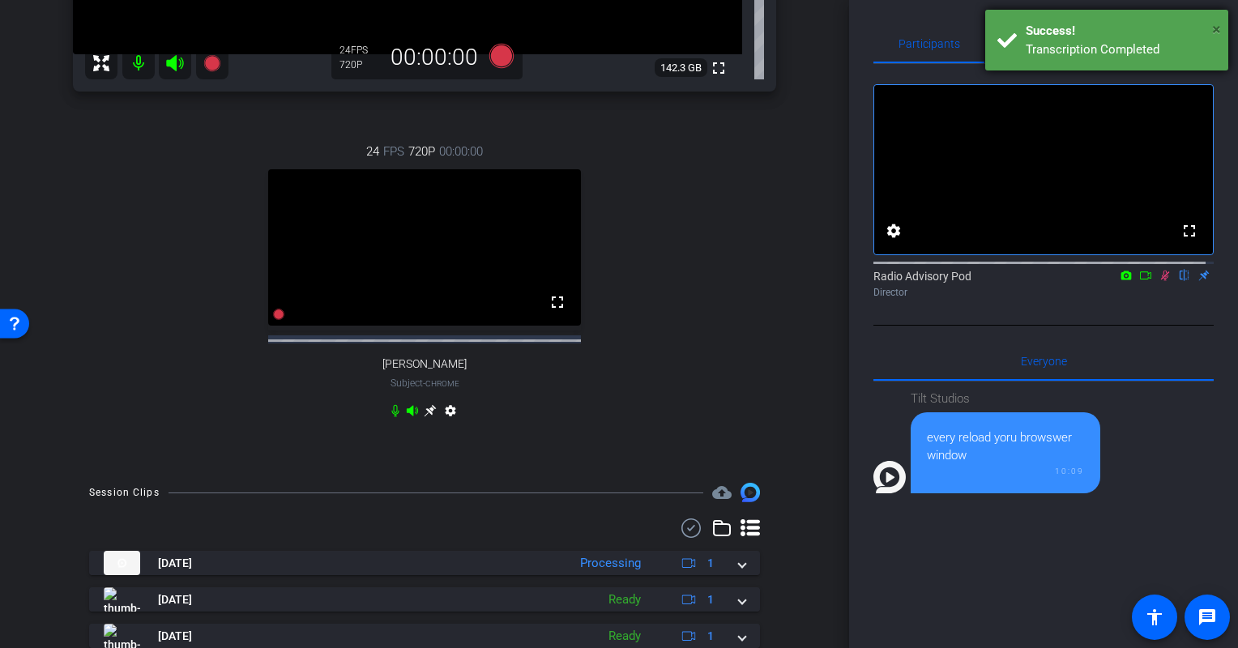
click at [1219, 28] on span "×" at bounding box center [1216, 28] width 9 height 19
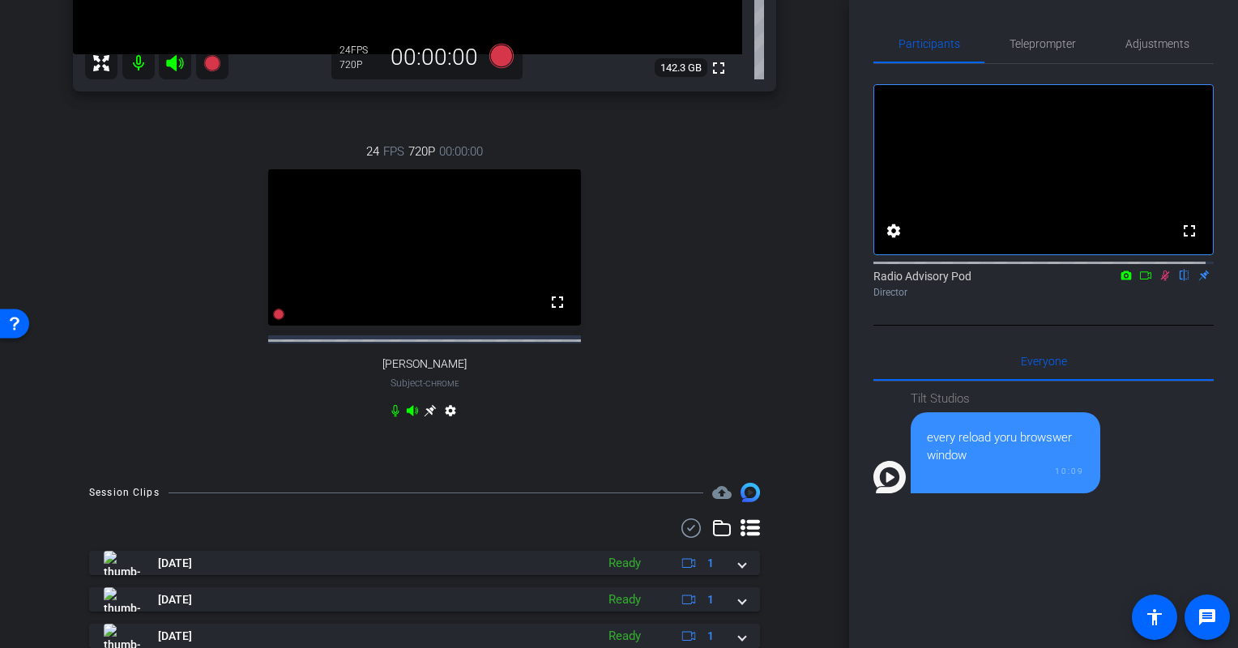
click at [1139, 281] on icon at bounding box center [1145, 275] width 13 height 11
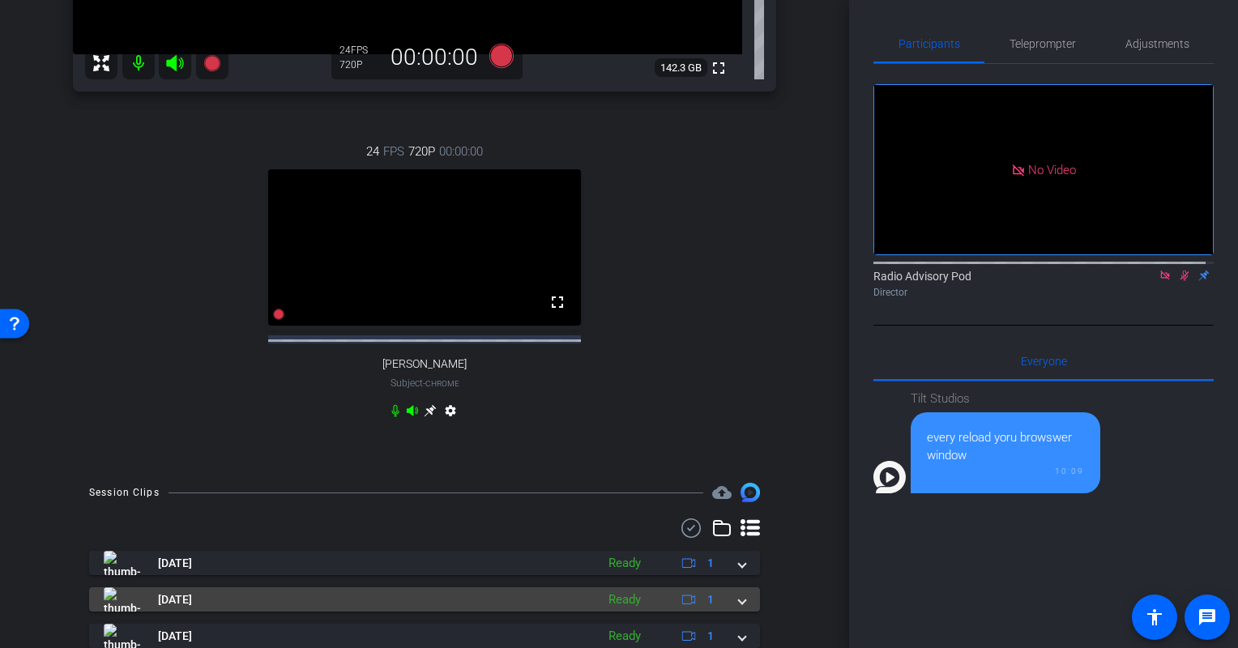
scroll to position [567, 0]
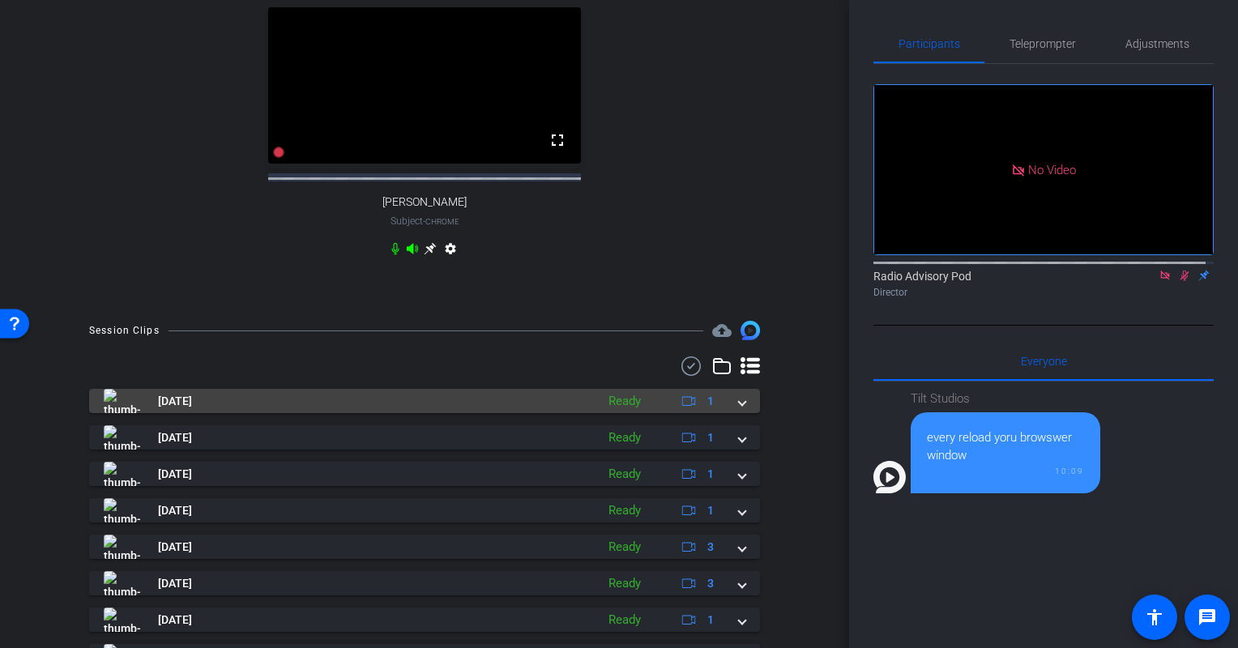
click at [302, 413] on mat-panel-title "[DATE]" at bounding box center [346, 401] width 484 height 24
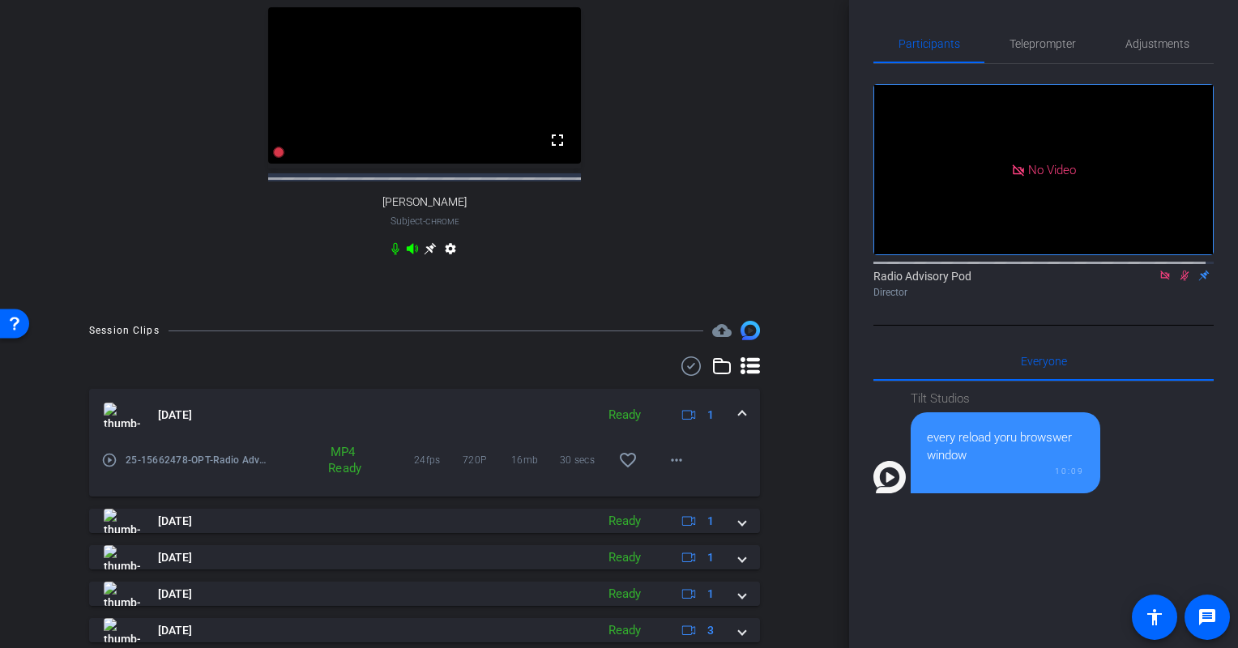
click at [109, 468] on mat-icon "play_circle_outline" at bounding box center [109, 460] width 16 height 16
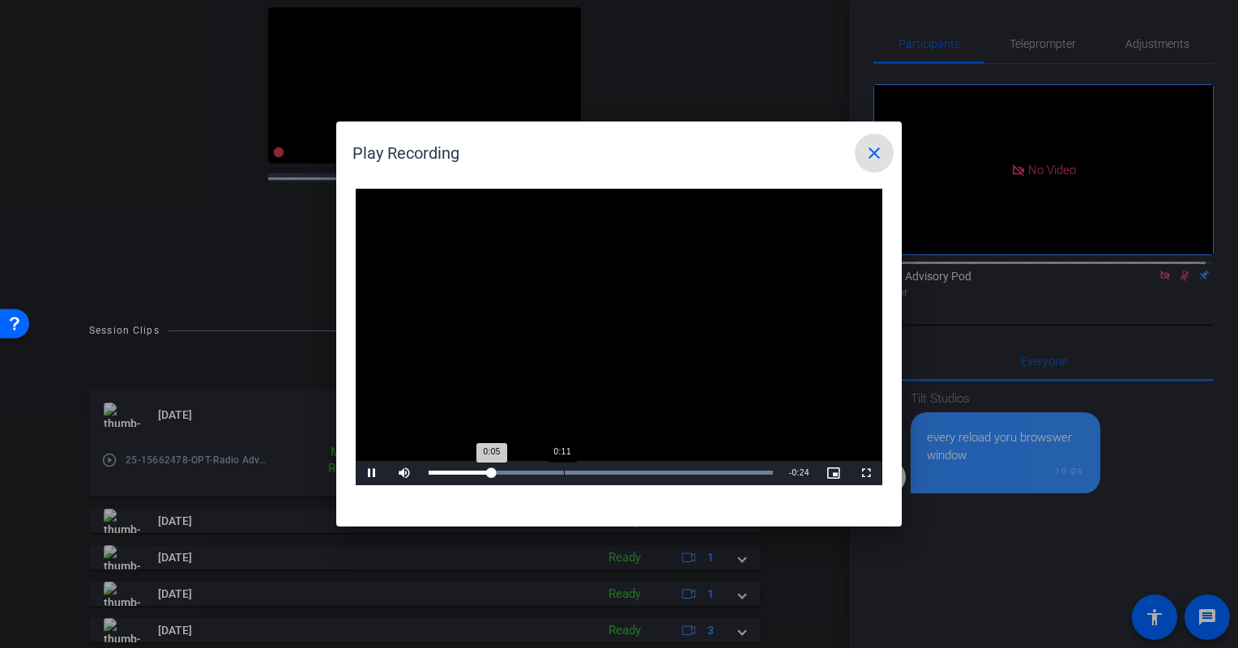
click at [563, 475] on div "Loaded : 100.00% 0:11 0:05" at bounding box center [600, 473] width 361 height 24
click at [645, 480] on div "Loaded : 100.00% 0:18 0:11" at bounding box center [600, 473] width 361 height 24
click at [700, 476] on div "Loaded : 100.00% 0:23 0:19" at bounding box center [600, 473] width 361 height 24
click at [597, 475] on div "0:14" at bounding box center [514, 473] width 171 height 4
click at [647, 476] on div "Loaded : 100.00% 0:18 0:15" at bounding box center [600, 473] width 361 height 24
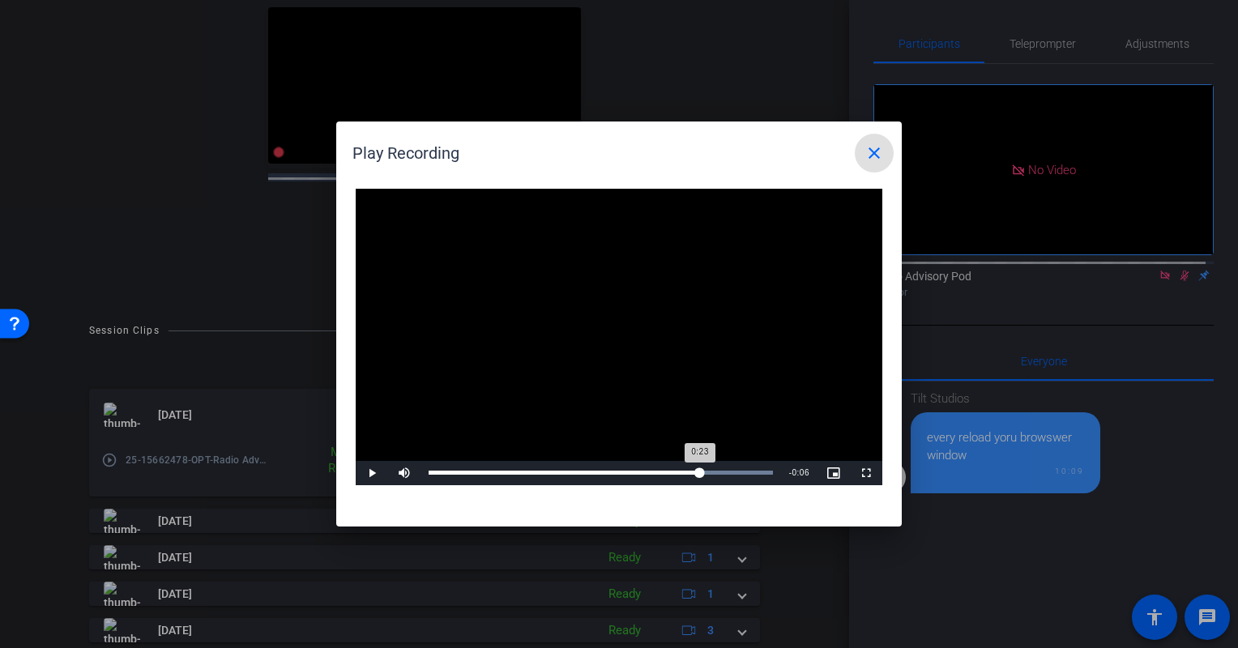
click at [700, 477] on div "Loaded : 100.00% 0:23 0:23" at bounding box center [600, 473] width 361 height 24
click at [880, 157] on mat-icon "close" at bounding box center [873, 152] width 19 height 19
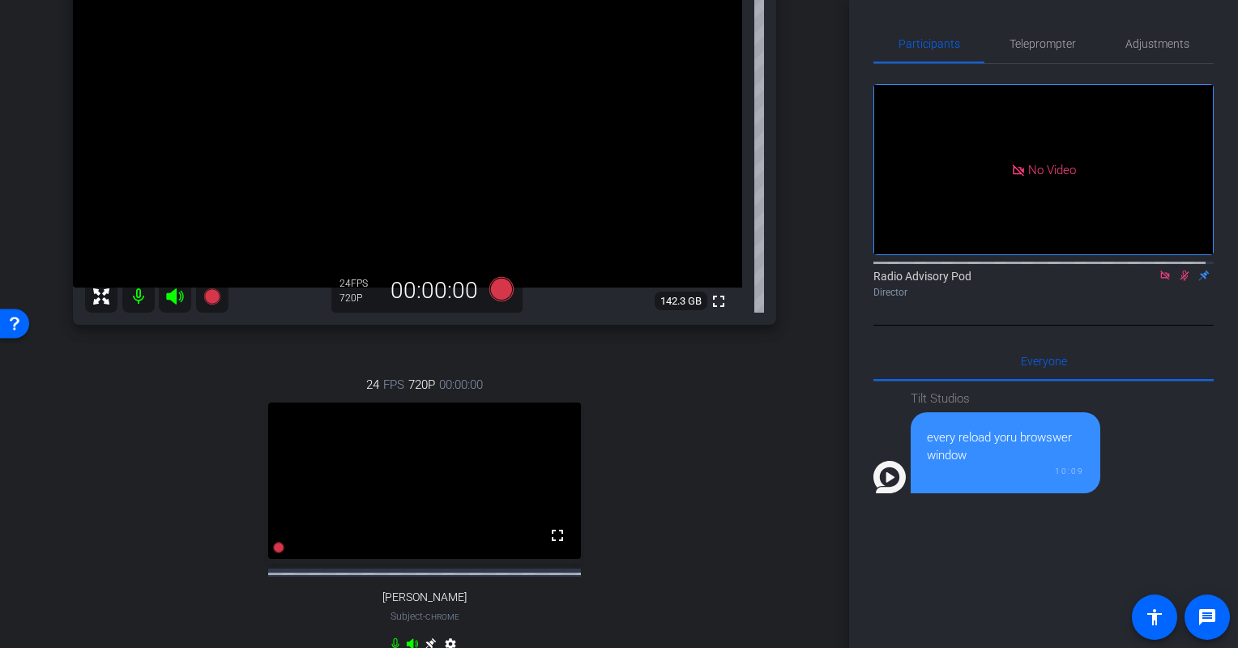
scroll to position [162, 0]
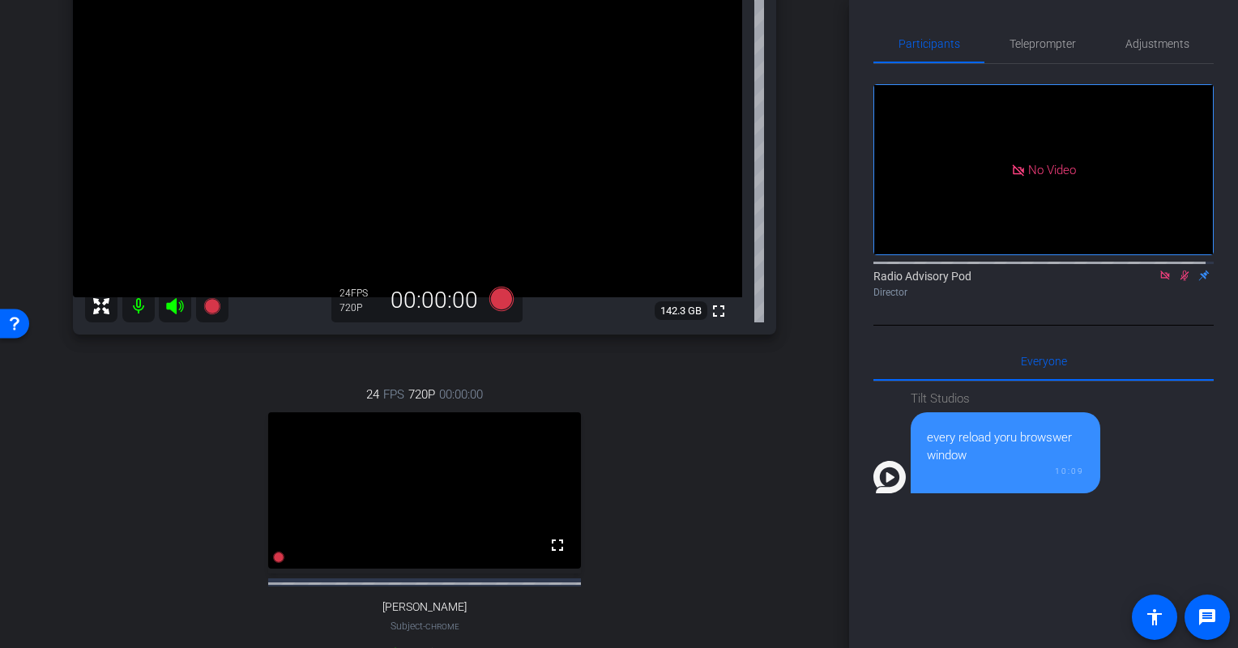
click at [1163, 283] on mat-icon at bounding box center [1164, 275] width 19 height 15
click at [810, 517] on div "arrow_back Radio Advisory 2025 - Q3 Back to project Send invite account_box gri…" at bounding box center [424, 324] width 849 height 648
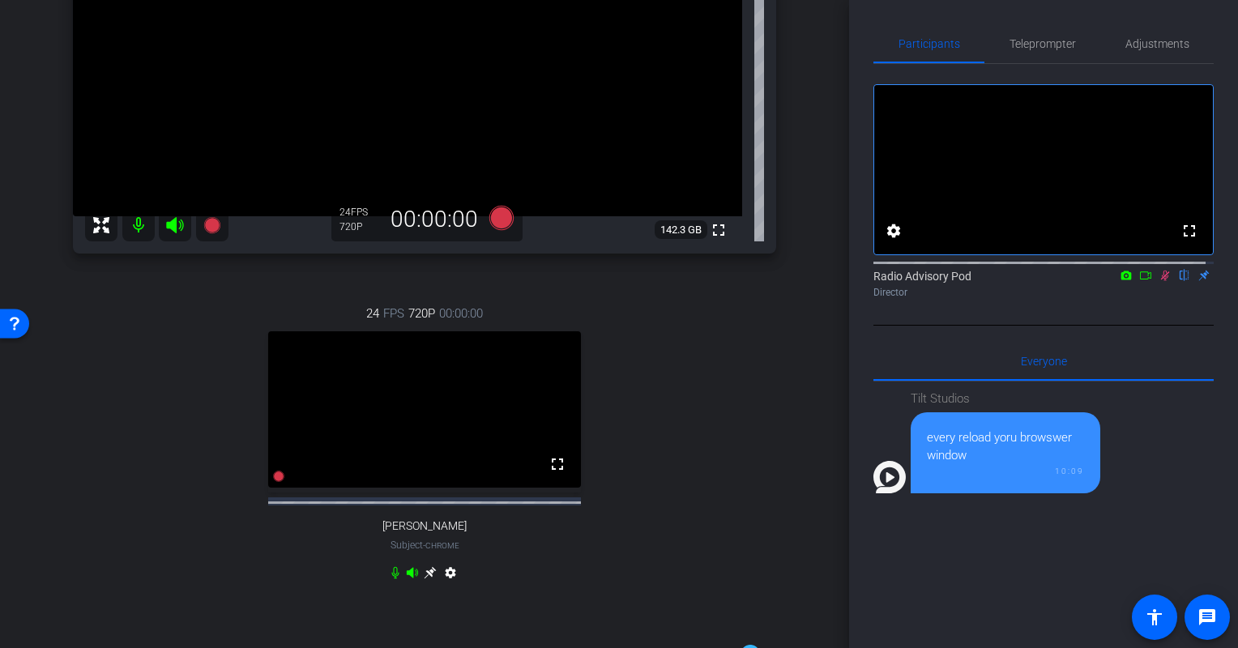
scroll to position [81, 0]
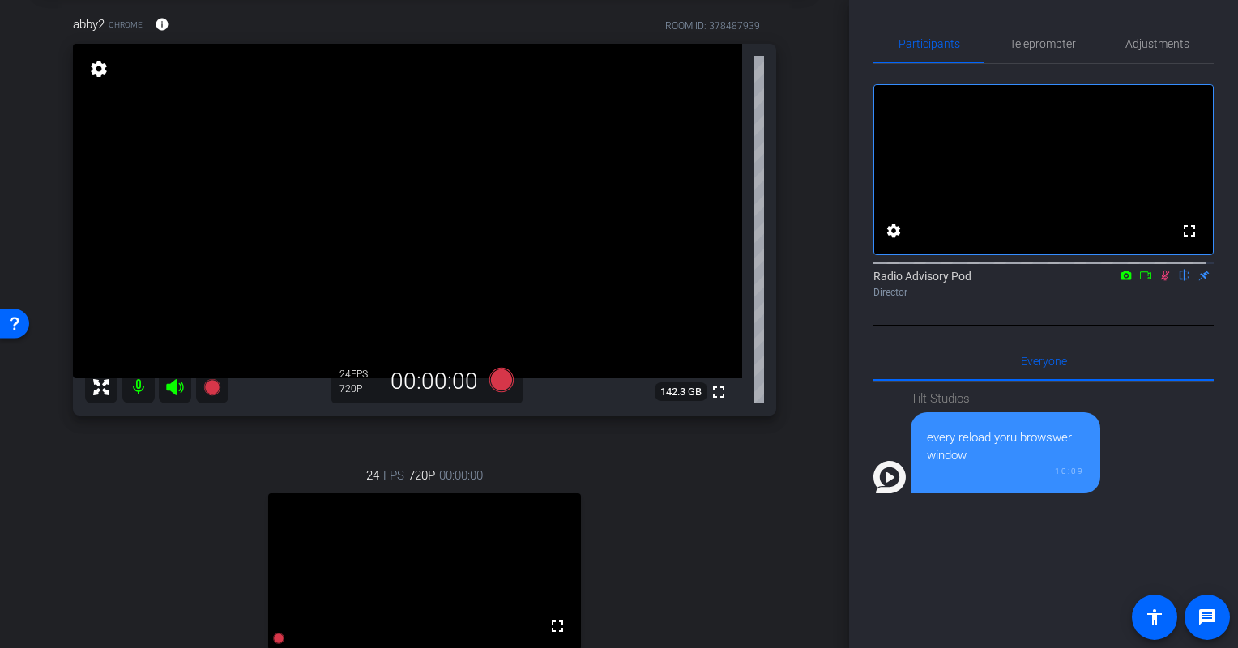
click at [715, 560] on div "24 FPS 720P 00:00:00 fullscreen [PERSON_NAME] Subject - Chrome settings" at bounding box center [424, 607] width 703 height 335
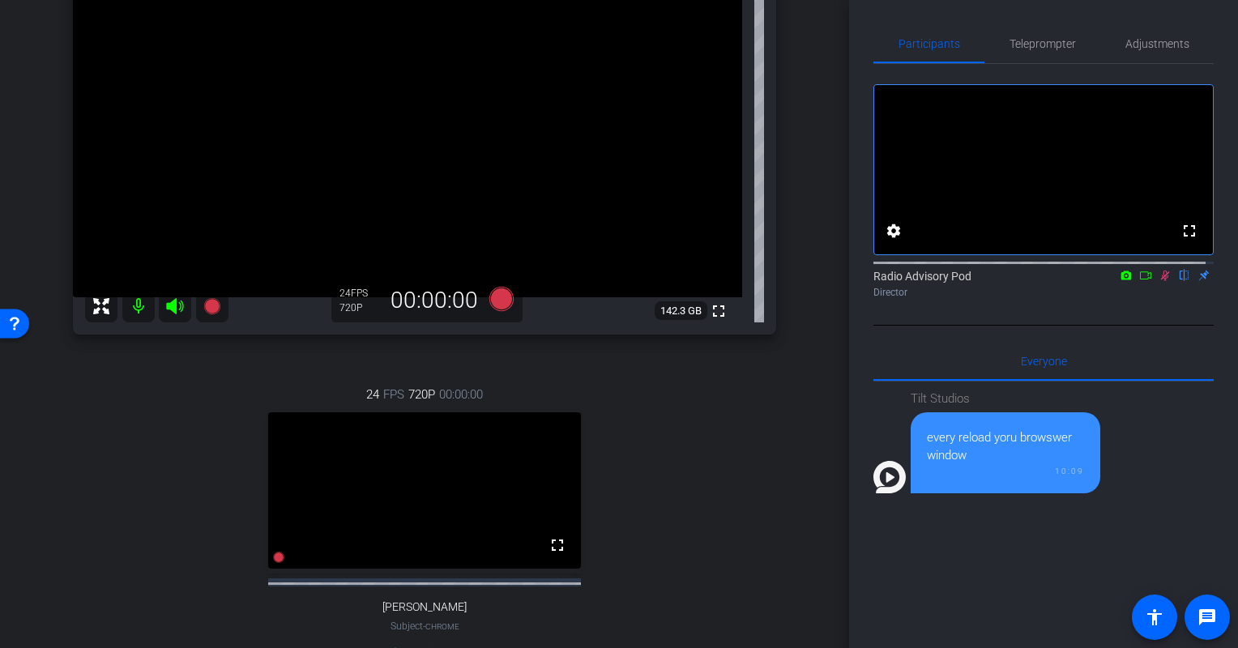
scroll to position [243, 0]
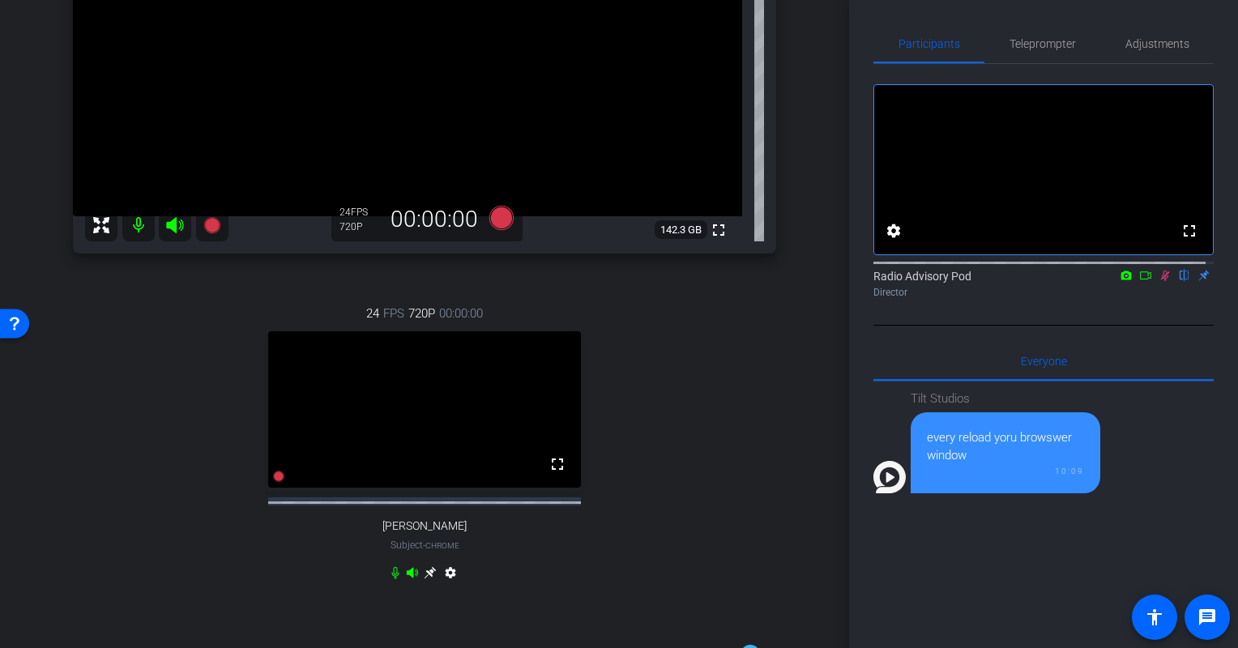
click at [1159, 281] on icon at bounding box center [1165, 275] width 13 height 11
click at [735, 431] on div "24 FPS 720P 00:00:00 fullscreen [PERSON_NAME] Subject - Chrome settings" at bounding box center [424, 445] width 703 height 335
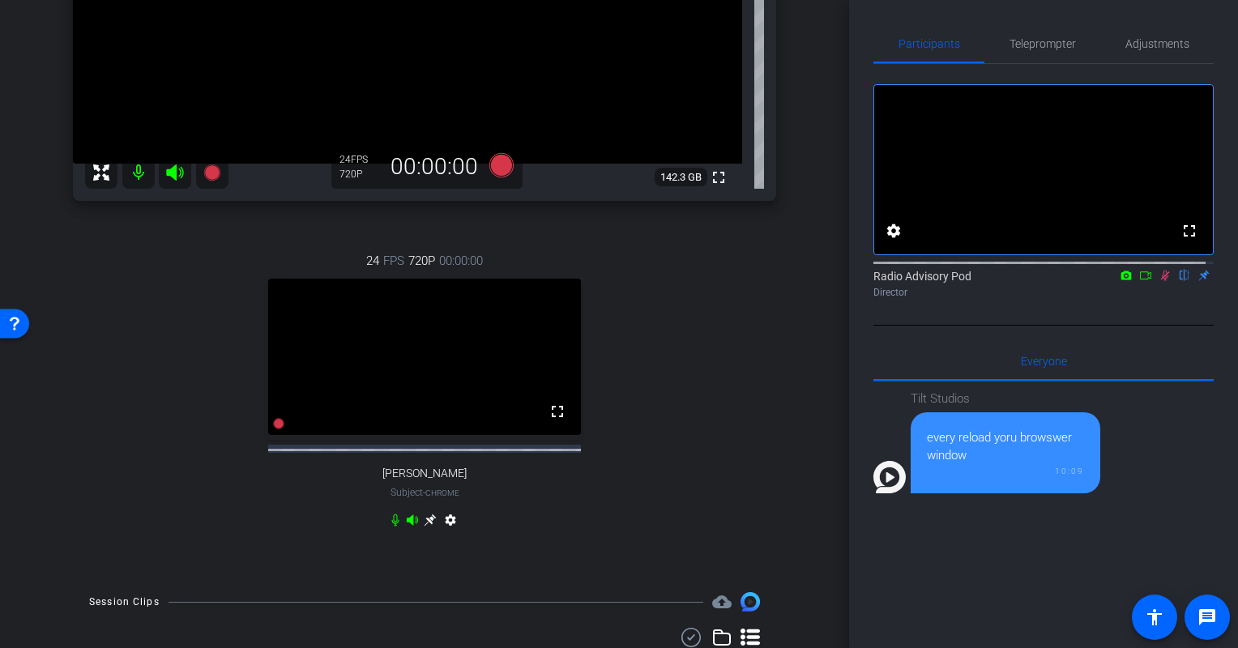
scroll to position [324, 0]
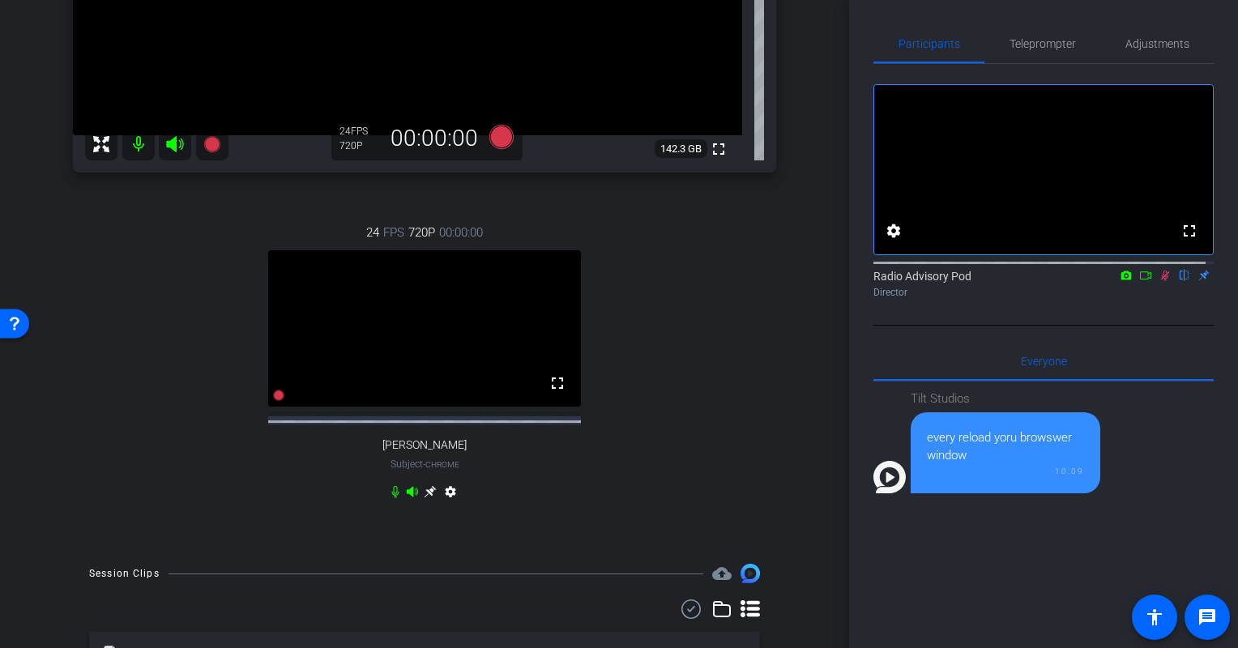
click at [749, 321] on div "24 FPS 720P 00:00:00 fullscreen [PERSON_NAME] Subject - Chrome settings" at bounding box center [424, 364] width 703 height 335
click at [750, 335] on div "24 FPS 720P 00:00:00 fullscreen [PERSON_NAME] Subject - Chrome settings" at bounding box center [424, 364] width 703 height 335
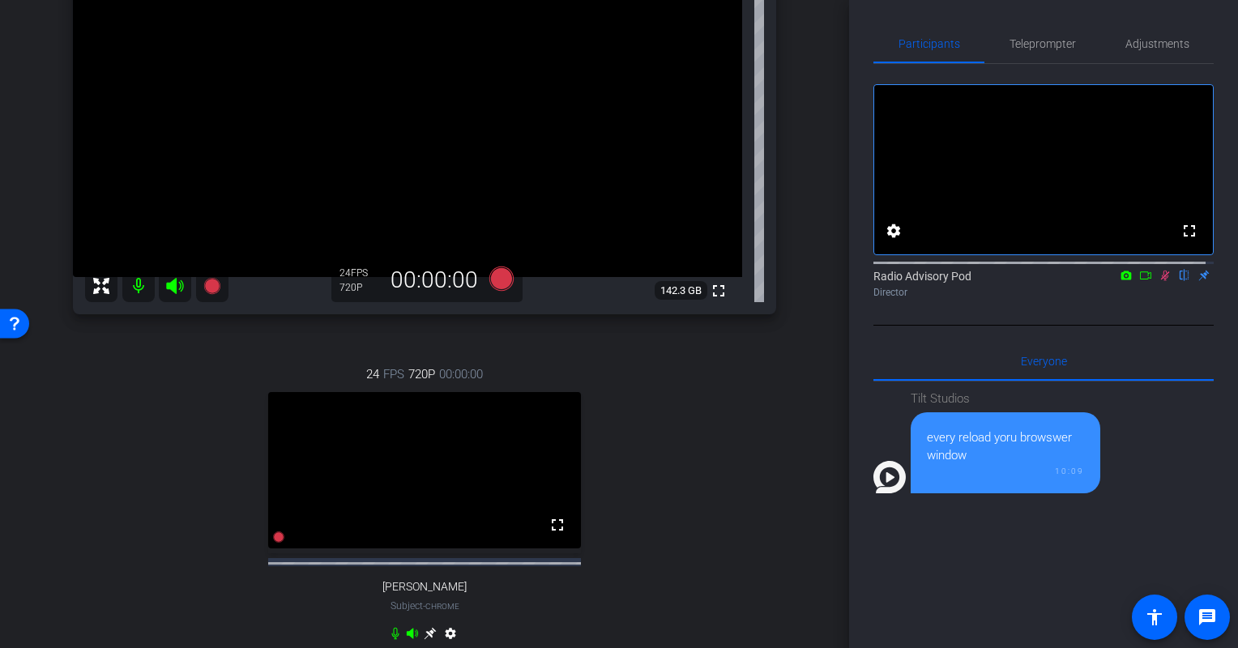
scroll to position [162, 0]
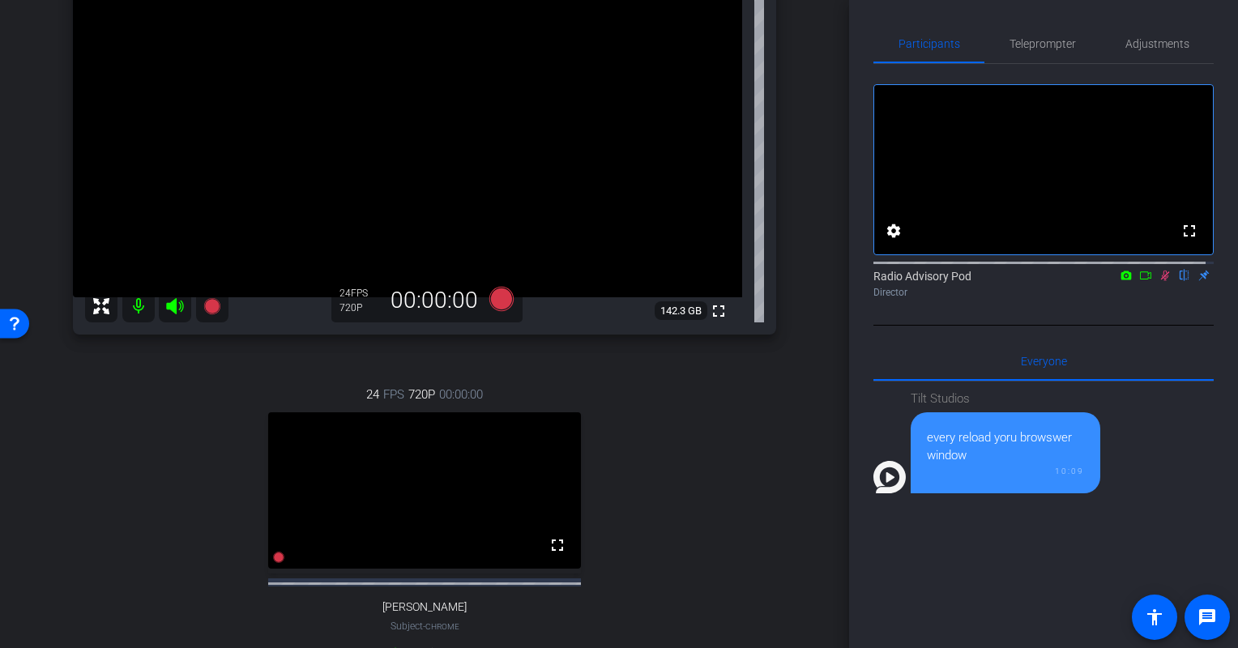
click at [1160, 281] on icon at bounding box center [1165, 275] width 13 height 11
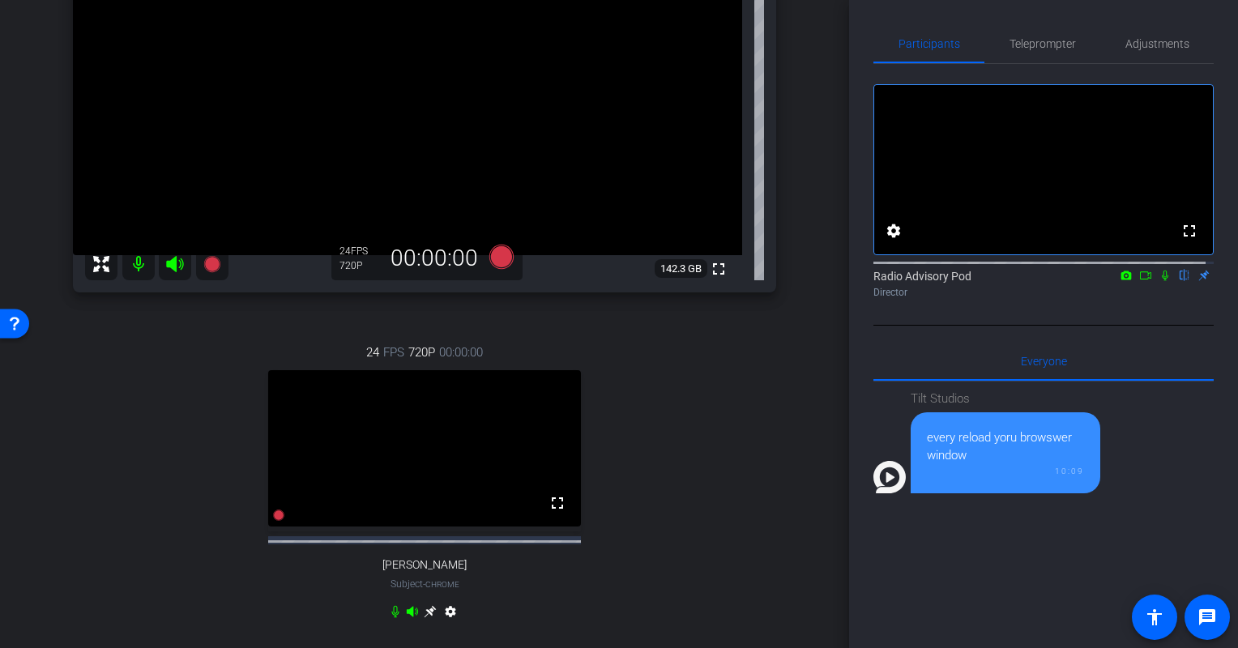
scroll to position [243, 0]
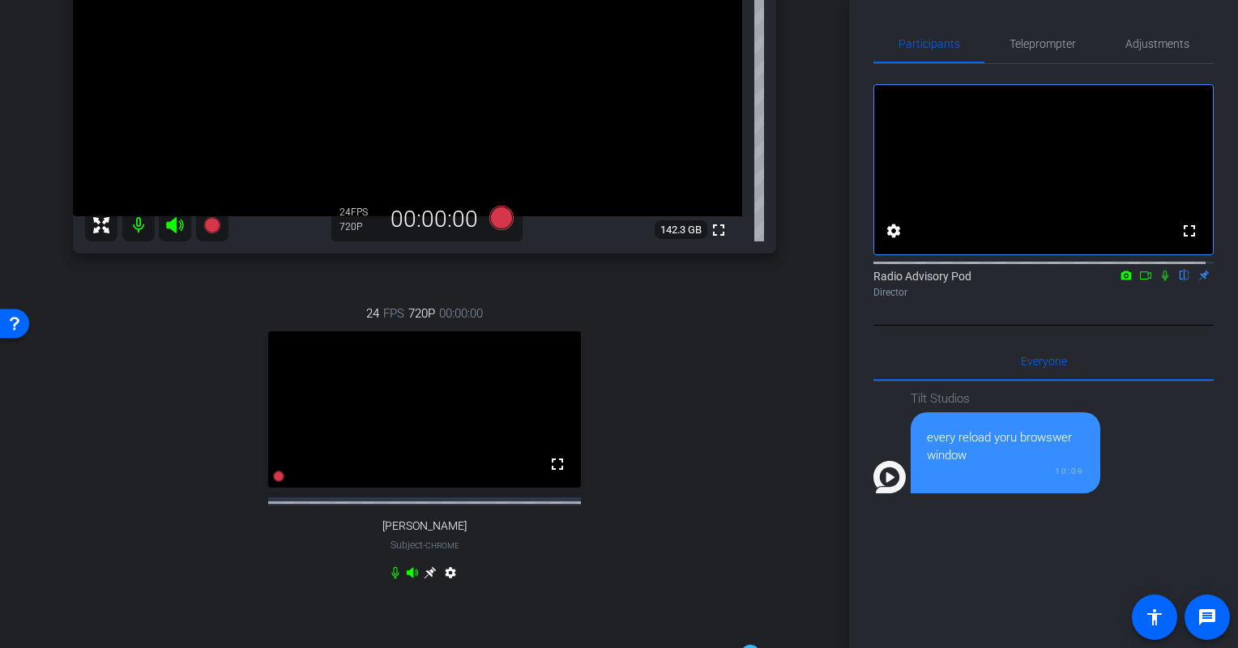
click at [132, 448] on div "24 FPS 720P 00:00:00 fullscreen [PERSON_NAME] Subject - Chrome settings" at bounding box center [424, 445] width 703 height 335
click at [125, 502] on div "24 FPS 720P 00:00:00 fullscreen [PERSON_NAME] Subject - Chrome settings" at bounding box center [424, 445] width 703 height 335
click at [794, 434] on div "abby2 Chrome info ROOM ID: 378487939 fullscreen settings 142.3 GB 24 FPS 720P 0…" at bounding box center [425, 228] width 768 height 802
click at [739, 437] on div "24 FPS 720P 00:00:00 fullscreen [PERSON_NAME] Subject - Chrome settings" at bounding box center [424, 445] width 703 height 335
click at [147, 481] on div "24 FPS 720P 00:00:00 fullscreen [PERSON_NAME] Subject - Chrome settings" at bounding box center [424, 445] width 703 height 335
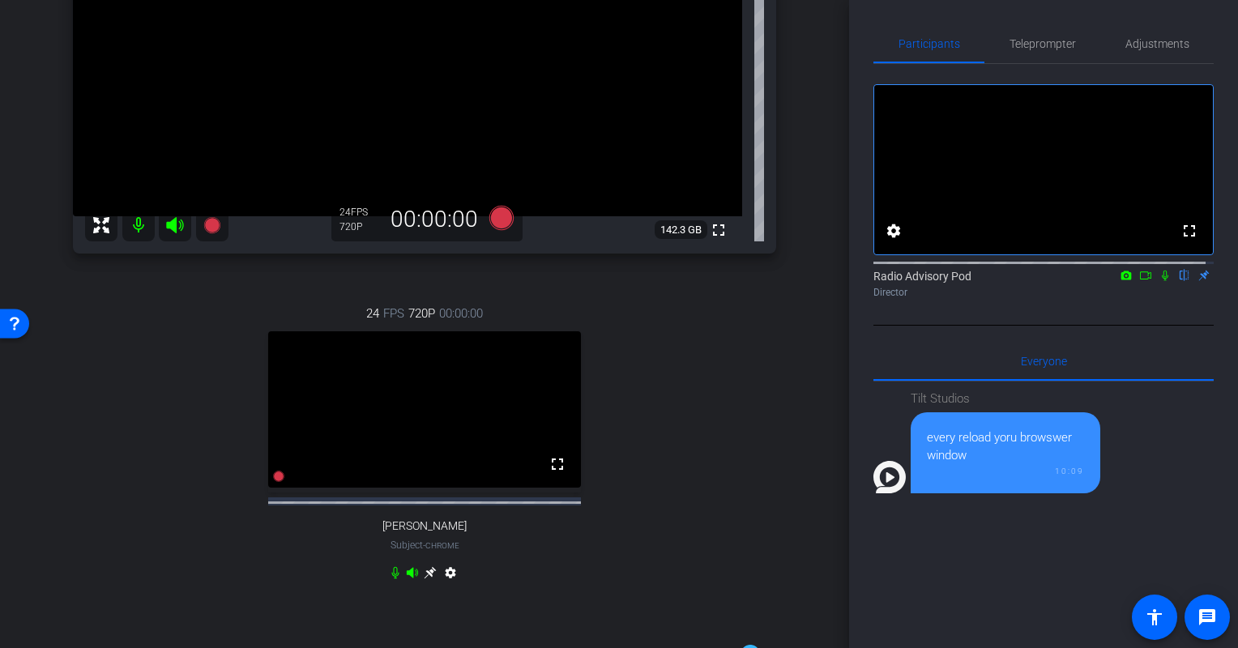
click at [80, 554] on div "24 FPS 720P 00:00:00 fullscreen [PERSON_NAME] Subject - Chrome settings" at bounding box center [424, 445] width 703 height 335
click at [123, 519] on div "24 FPS 720P 00:00:00 fullscreen [PERSON_NAME] Subject - Chrome settings" at bounding box center [424, 445] width 703 height 335
click at [37, 510] on div "arrow_back Radio Advisory 2025 - Q3 Back to project Send invite account_box gri…" at bounding box center [424, 324] width 849 height 648
click at [65, 501] on div "abby2 Chrome info ROOM ID: 378487939 fullscreen settings 142.3 GB 24 FPS 720P 0…" at bounding box center [425, 228] width 768 height 802
click at [796, 534] on div "abby2 Chrome info ROOM ID: 378487939 fullscreen settings 142.3 GB 24 FPS 720P 0…" at bounding box center [425, 228] width 768 height 802
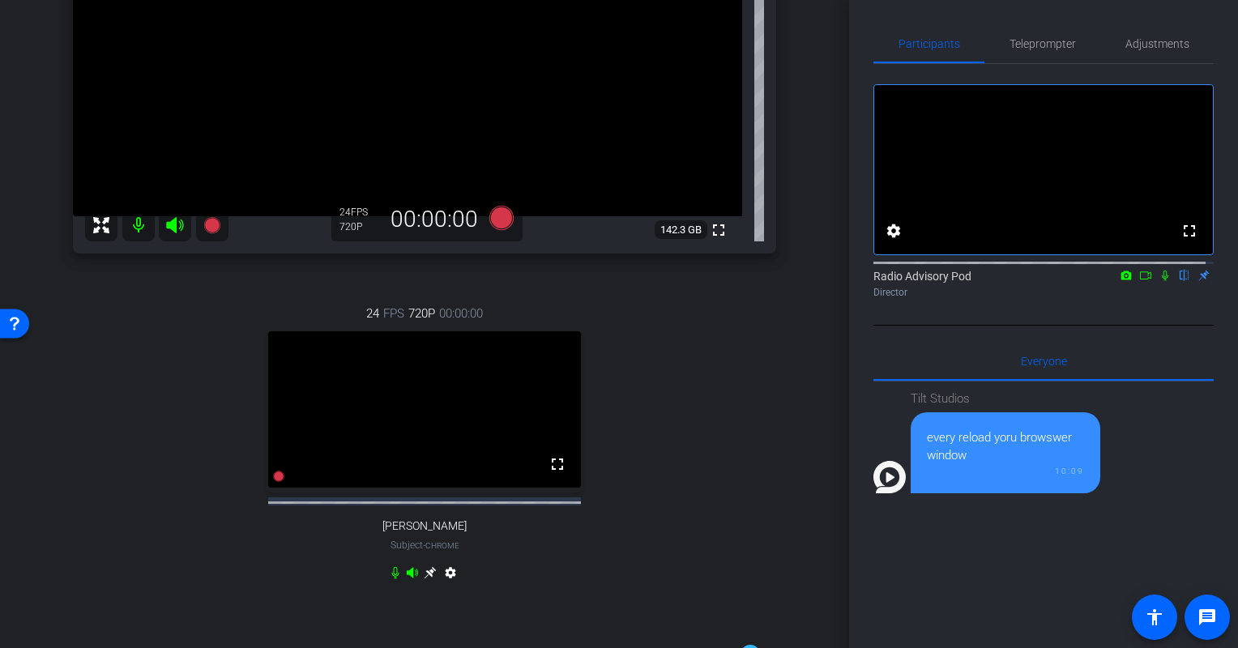
click at [13, 491] on div "arrow_back Radio Advisory 2025 - Q3 Back to project Send invite account_box gri…" at bounding box center [424, 324] width 849 height 648
click at [117, 436] on div "24 FPS 720P 00:00:00 fullscreen [PERSON_NAME] Subject - Chrome settings" at bounding box center [424, 445] width 703 height 335
click at [63, 476] on div "abby2 Chrome info ROOM ID: 378487939 fullscreen settings 142.3 GB 24 FPS 720P 0…" at bounding box center [425, 228] width 768 height 802
click at [715, 480] on div "24 FPS 720P 00:00:00 fullscreen [PERSON_NAME] Subject - Chrome settings" at bounding box center [424, 445] width 703 height 335
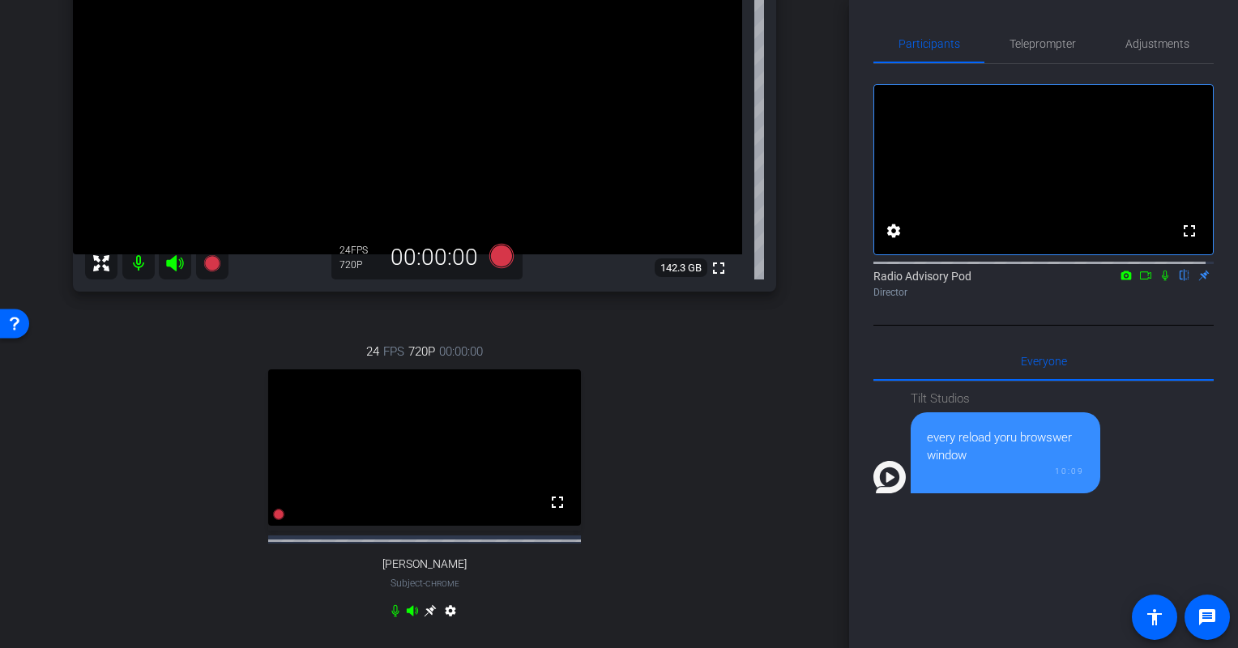
scroll to position [324, 0]
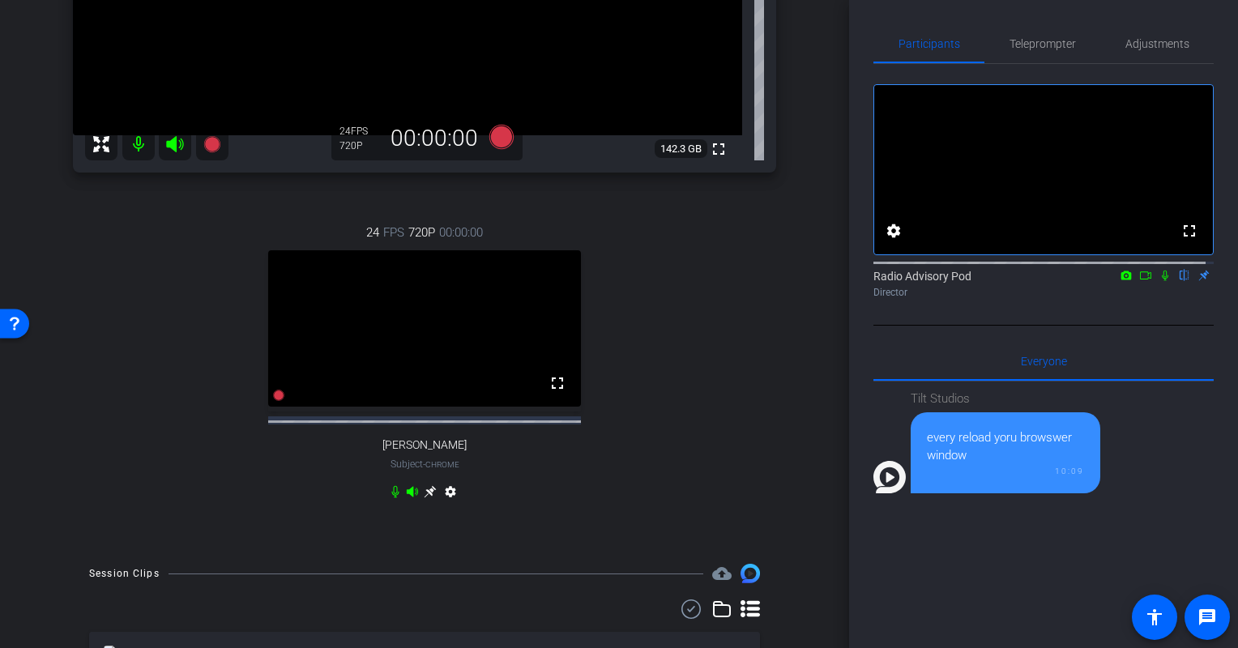
click at [751, 331] on div "24 FPS 720P 00:00:00 fullscreen [PERSON_NAME] Subject - Chrome settings" at bounding box center [424, 364] width 703 height 335
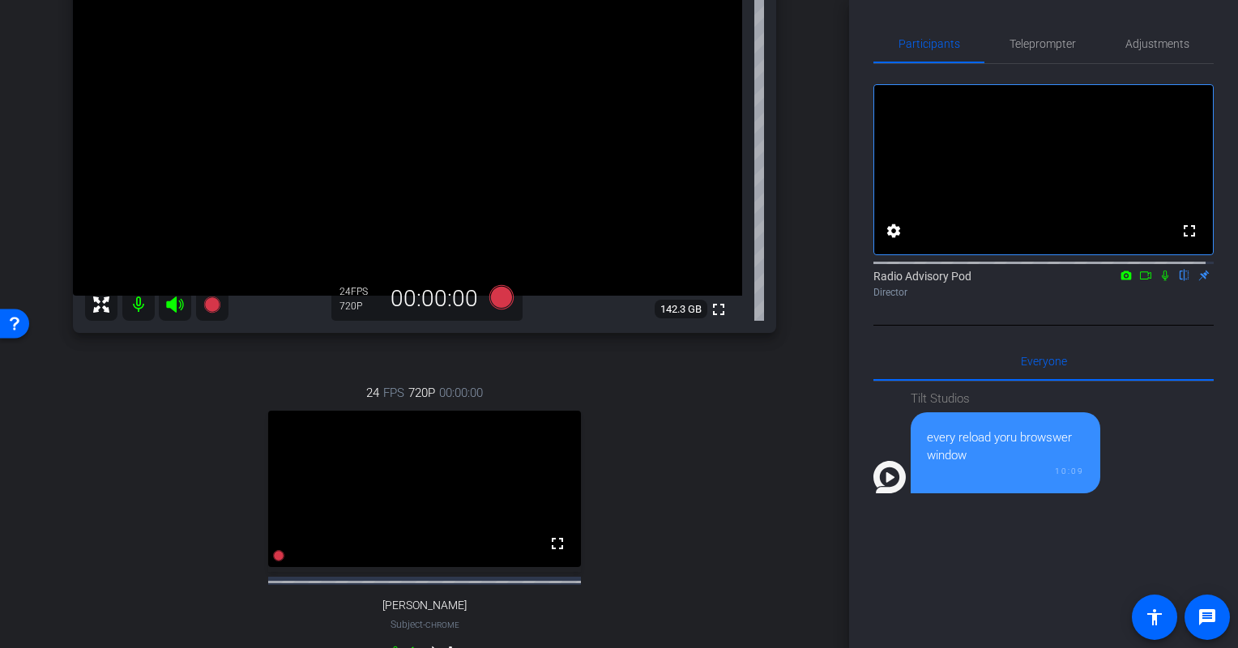
scroll to position [162, 0]
click at [683, 484] on div "24 FPS 720P 00:00:00 fullscreen [PERSON_NAME] Subject - Chrome settings" at bounding box center [424, 526] width 703 height 335
click at [726, 446] on div "24 FPS 720P 00:00:00 fullscreen [PERSON_NAME] Subject - Chrome settings" at bounding box center [424, 526] width 703 height 335
click at [699, 535] on div "24 FPS 720P 00:00:00 fullscreen [PERSON_NAME] Subject - Chrome settings" at bounding box center [424, 526] width 703 height 335
click at [689, 496] on div "24 FPS 720P 00:00:00 fullscreen [PERSON_NAME] Subject - Chrome settings" at bounding box center [424, 526] width 703 height 335
